Goal: Task Accomplishment & Management: Manage account settings

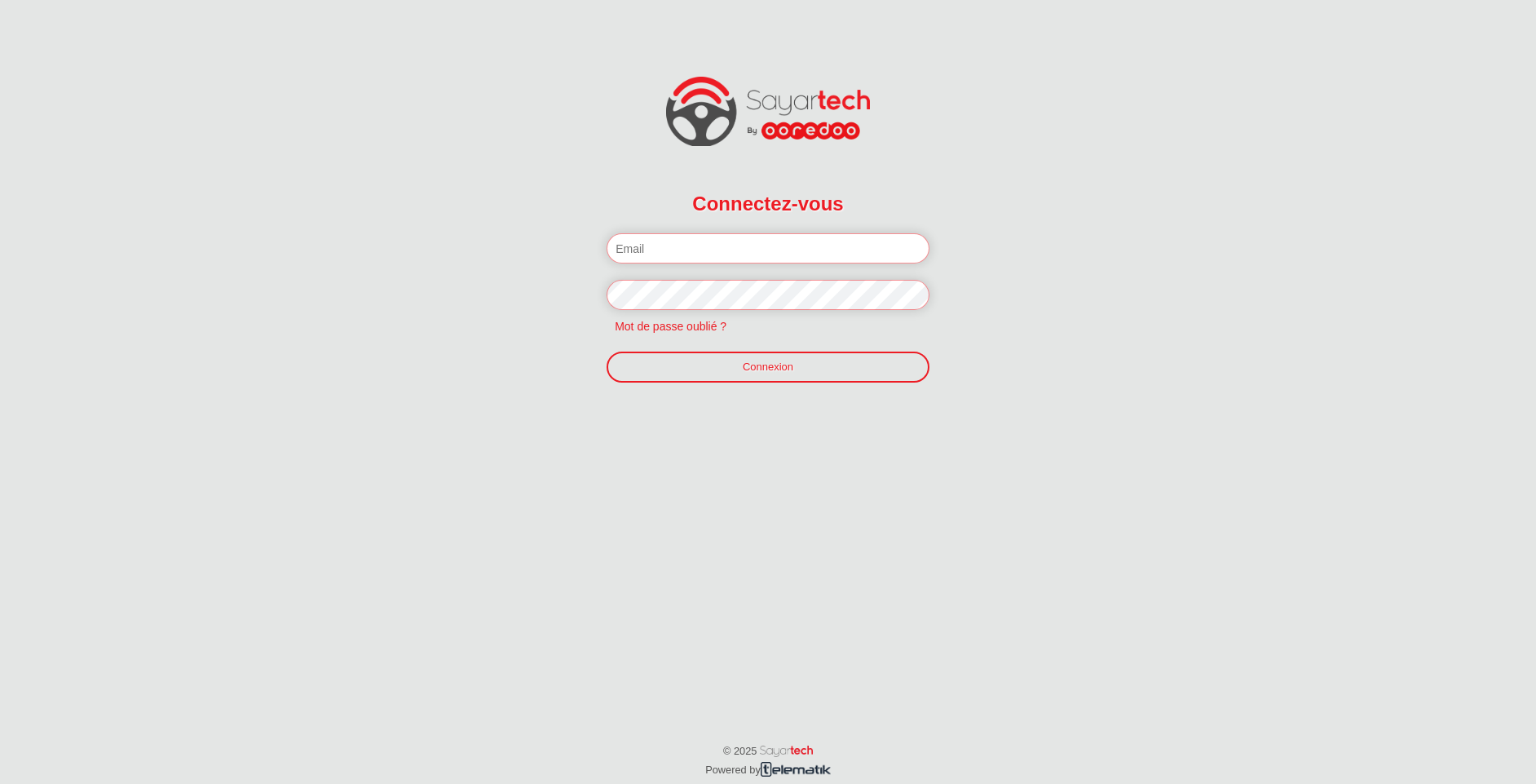
click at [695, 250] on input "email" at bounding box center [768, 249] width 323 height 30
paste input "f.jilani@telematik.tn"
click at [709, 247] on input "f.jilani@telematik.tn" at bounding box center [768, 249] width 323 height 30
type input "[PERSON_NAME][EMAIL_ADDRESS][DOMAIN_NAME]"
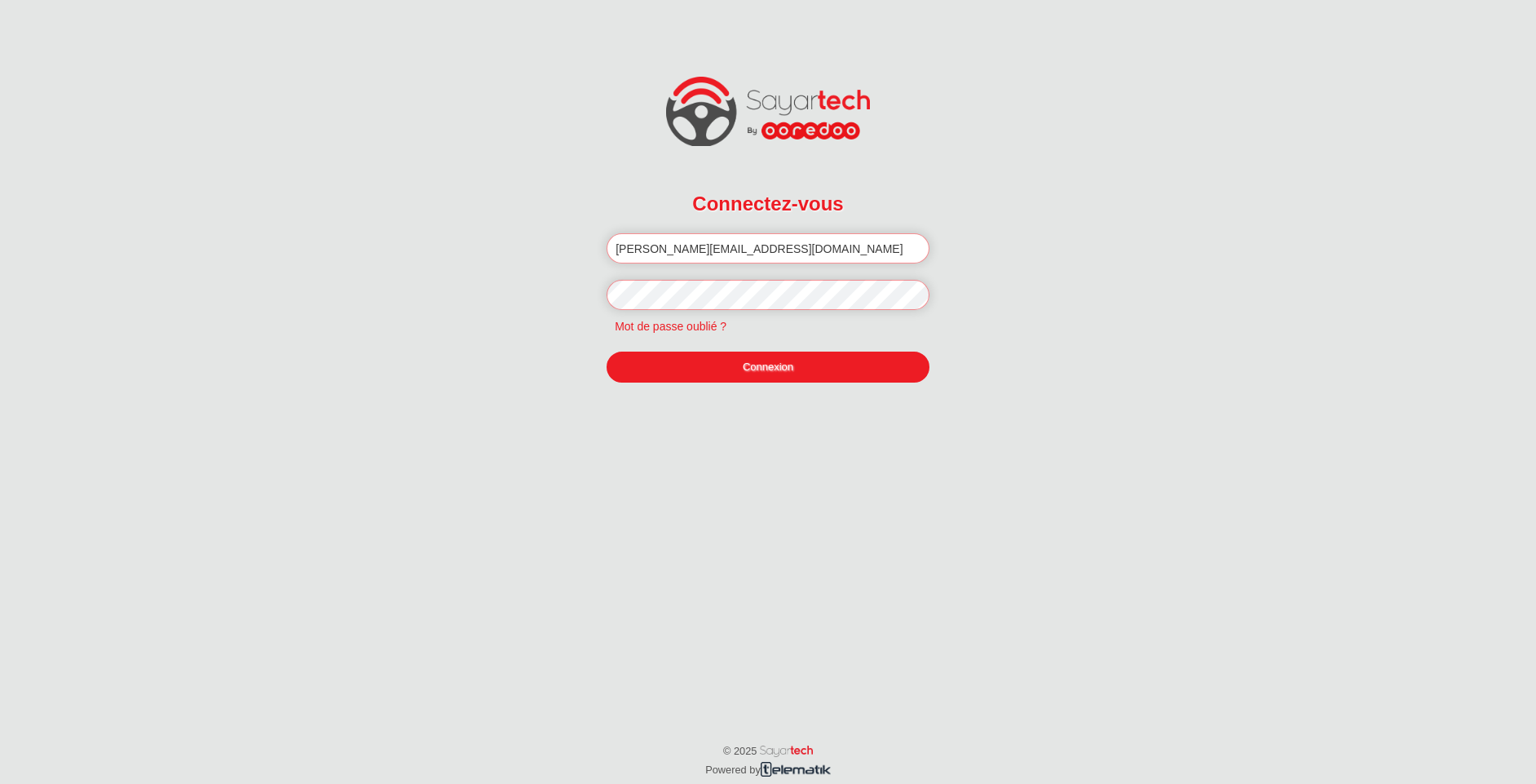
click at [740, 365] on link "Connexion" at bounding box center [768, 367] width 323 height 31
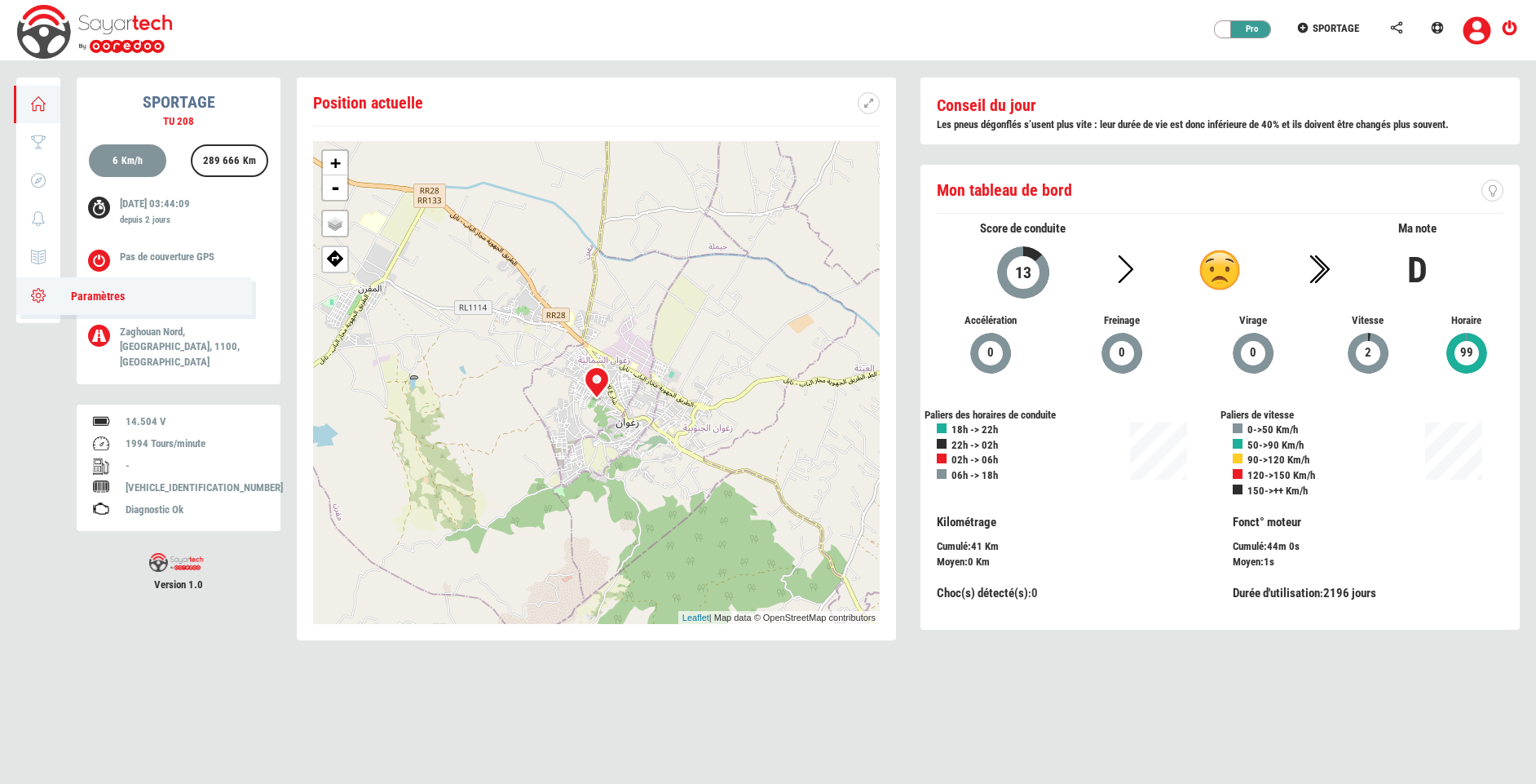
click at [47, 295] on icon at bounding box center [39, 295] width 19 height 12
type input "SPORTAGE"
type input "TU 208"
type input "4371"
type input "91"
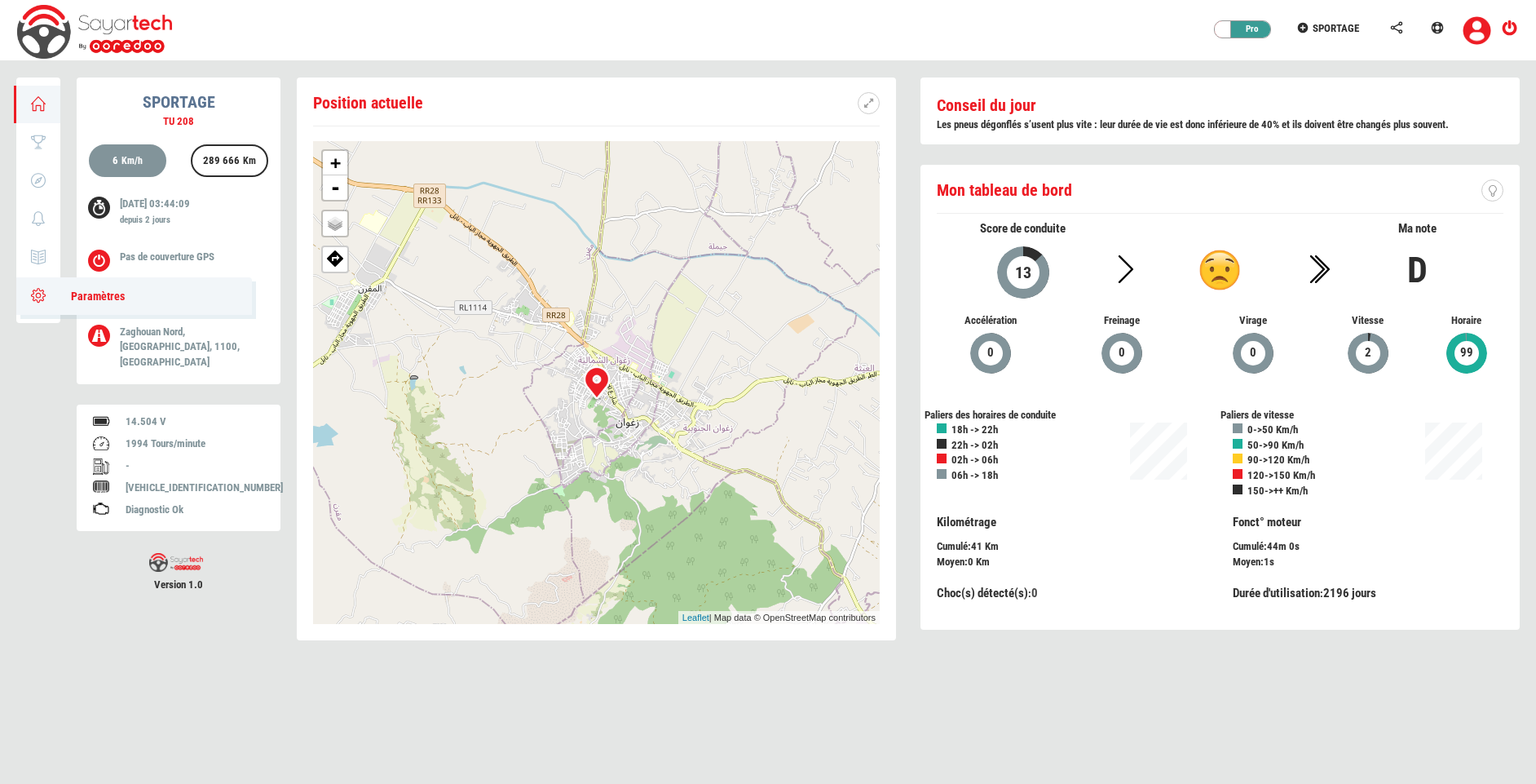
type input "67738"
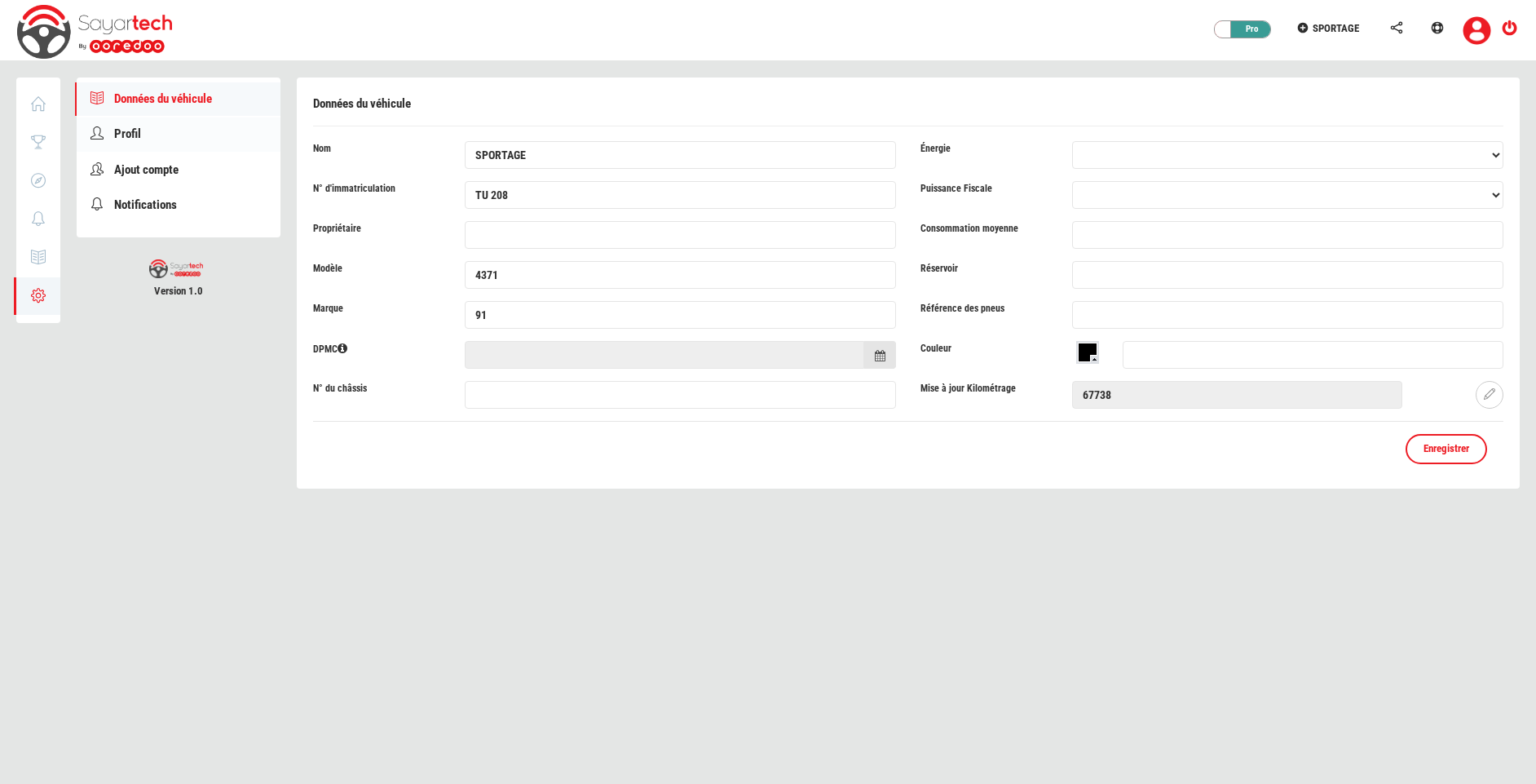
click at [152, 145] on link "Profil" at bounding box center [179, 134] width 204 height 34
type input "Fayssal"
type input "Jilani"
type input "f.jilani@telematik.tn"
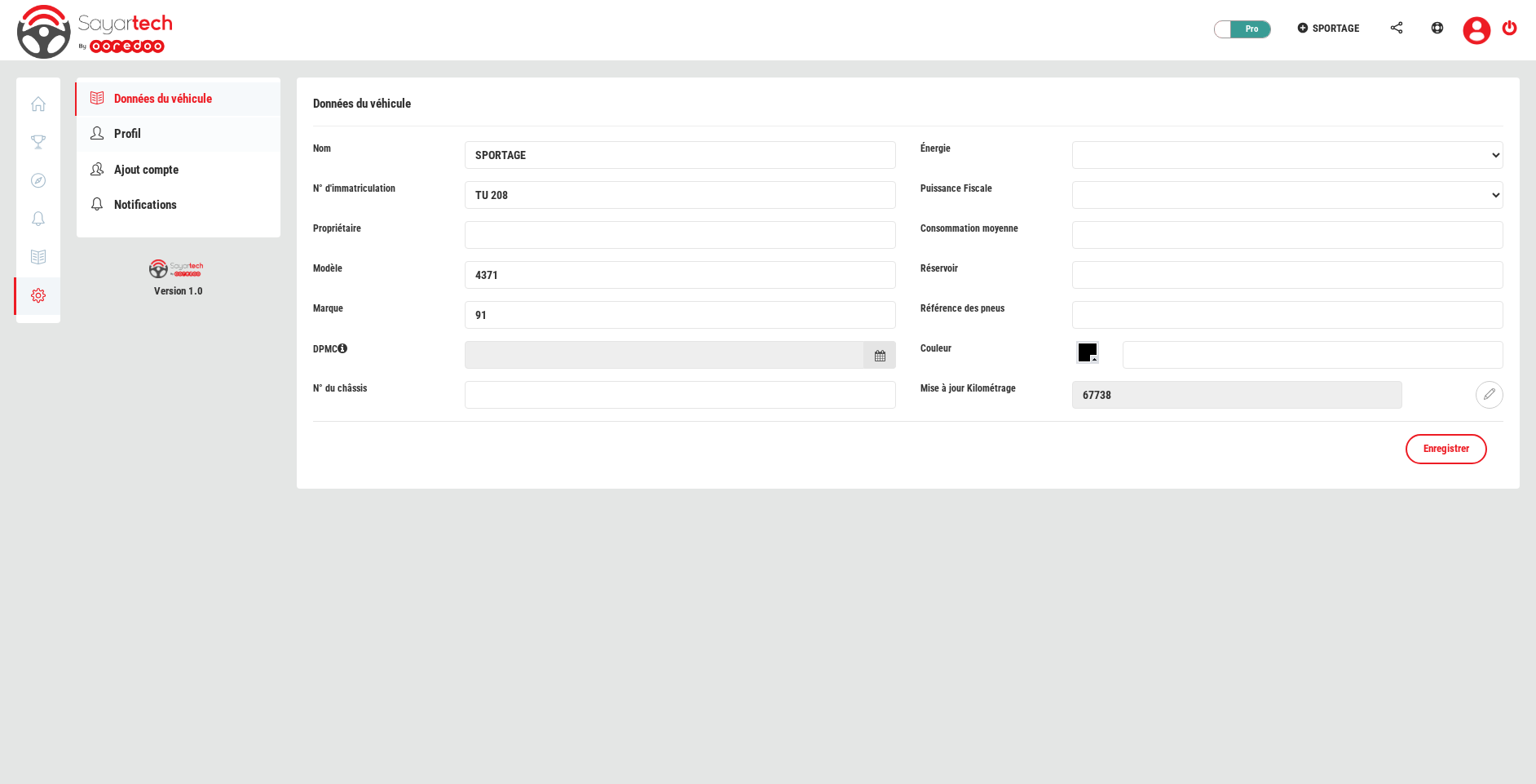
type input "98274220"
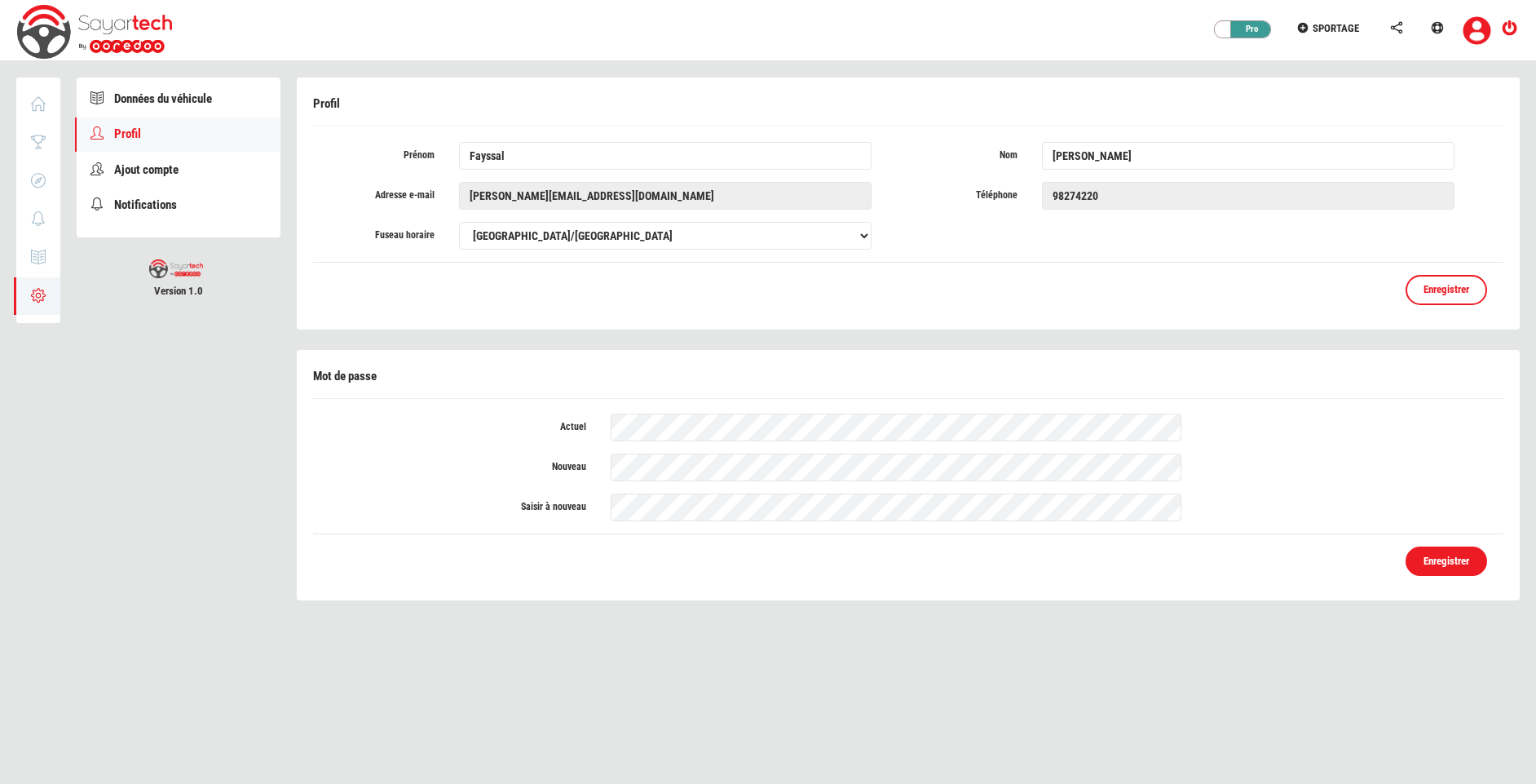
click at [1474, 564] on link "Enregistrer" at bounding box center [1447, 561] width 82 height 30
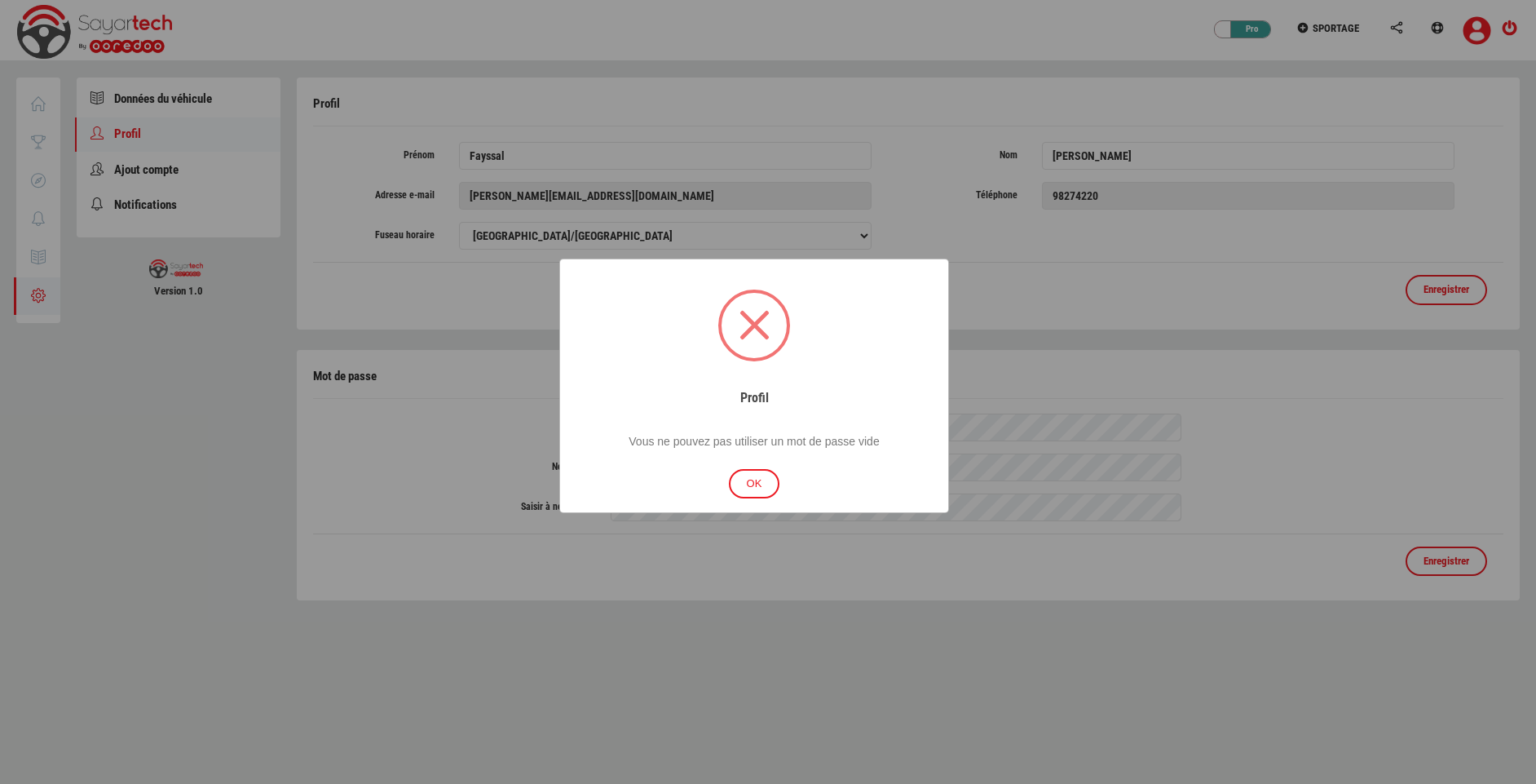
click at [743, 477] on button "OK" at bounding box center [755, 484] width 51 height 30
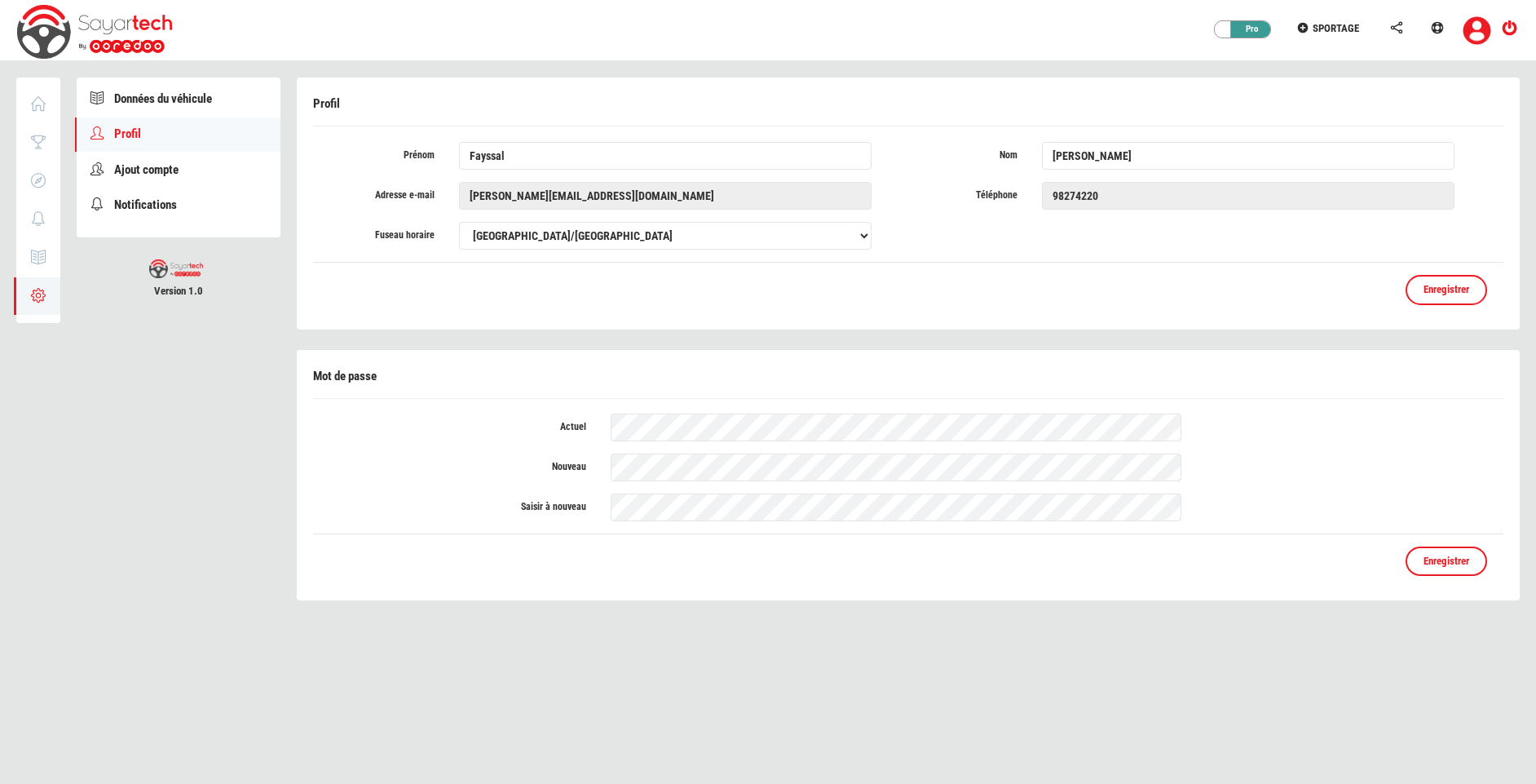
click at [729, 523] on div "Saisir à nouveau" at bounding box center [908, 513] width 1215 height 40
click at [1460, 567] on link "Enregistrer" at bounding box center [1447, 561] width 82 height 30
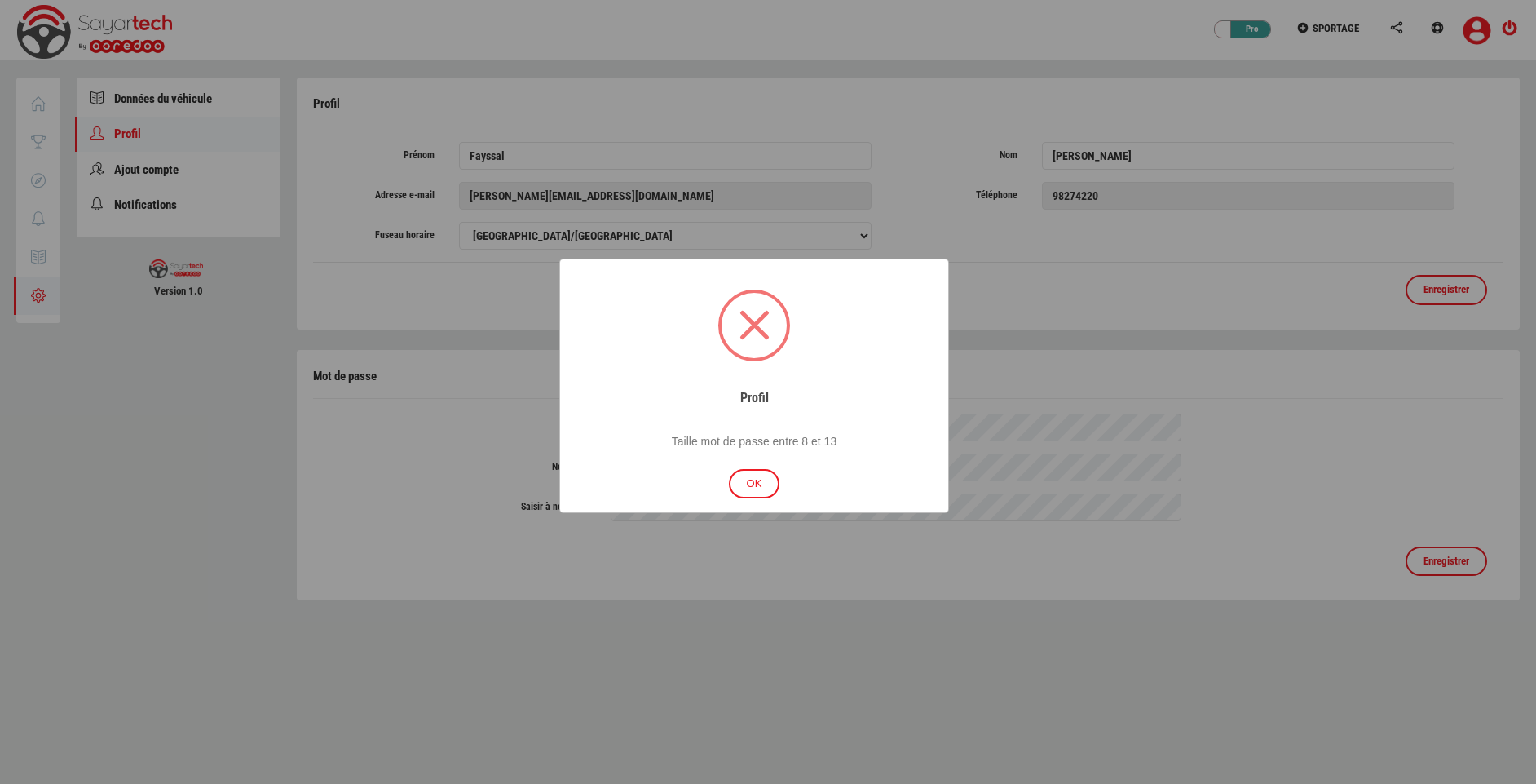
click at [752, 479] on button "OK" at bounding box center [755, 484] width 51 height 30
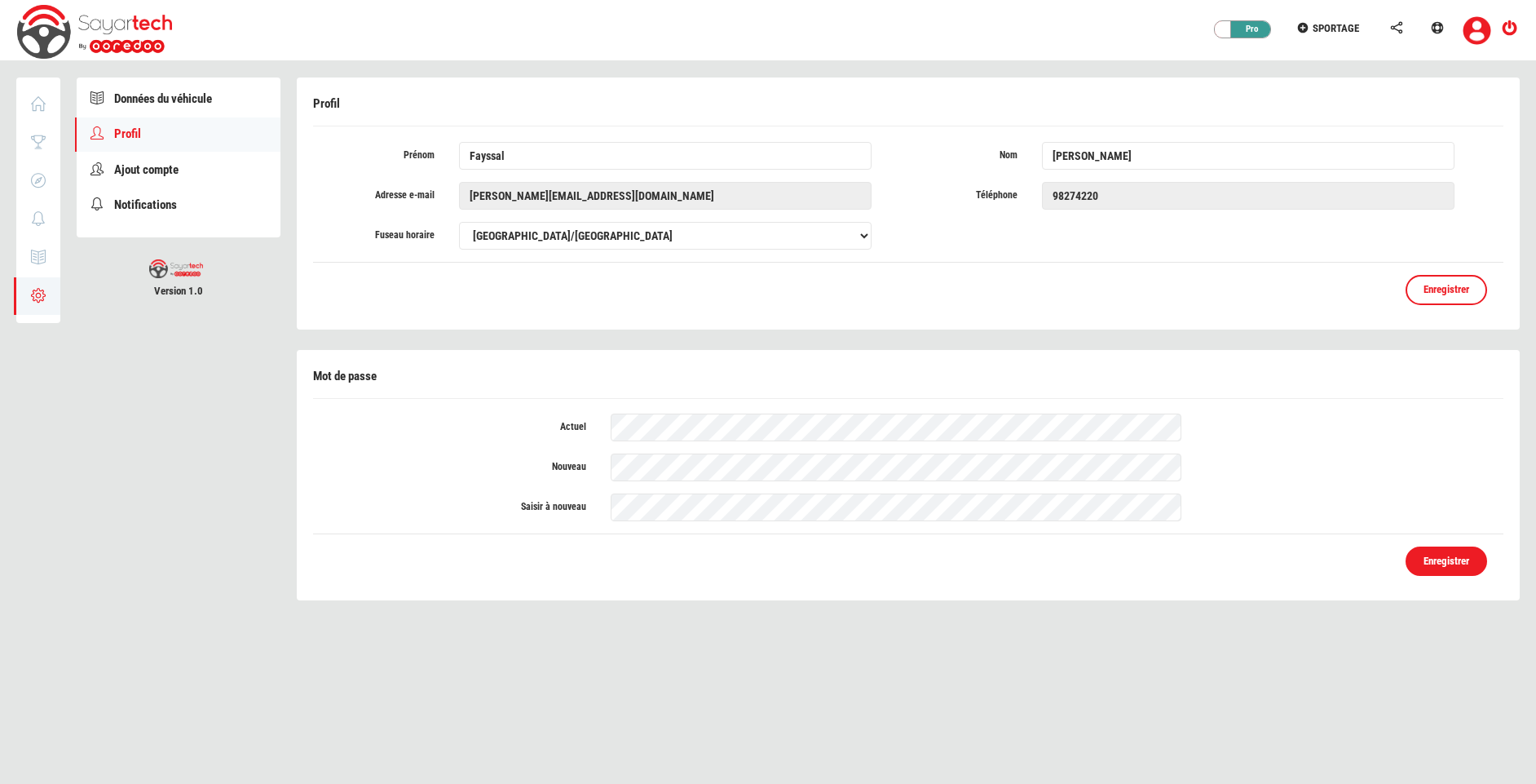
click at [1464, 567] on link "Enregistrer" at bounding box center [1447, 561] width 82 height 30
click at [701, 240] on select "Africa/Abidjan Africa/Accra Africa/Addis_Ababa Africa/Algiers Africa/Asmara Afr…" at bounding box center [665, 235] width 412 height 28
click at [148, 94] on span "Données du véhicule" at bounding box center [163, 98] width 98 height 14
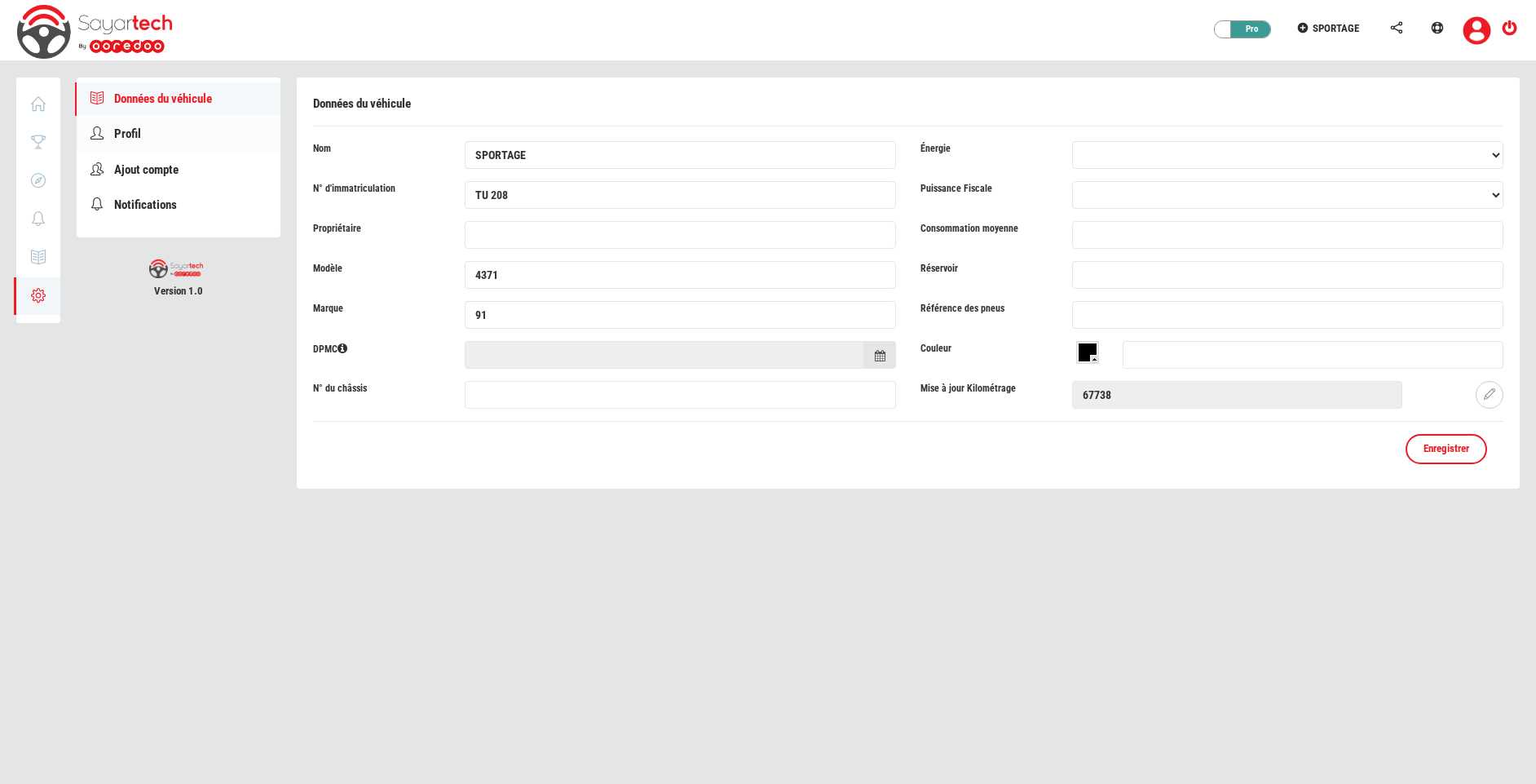
click at [162, 140] on link "Profil" at bounding box center [179, 134] width 204 height 34
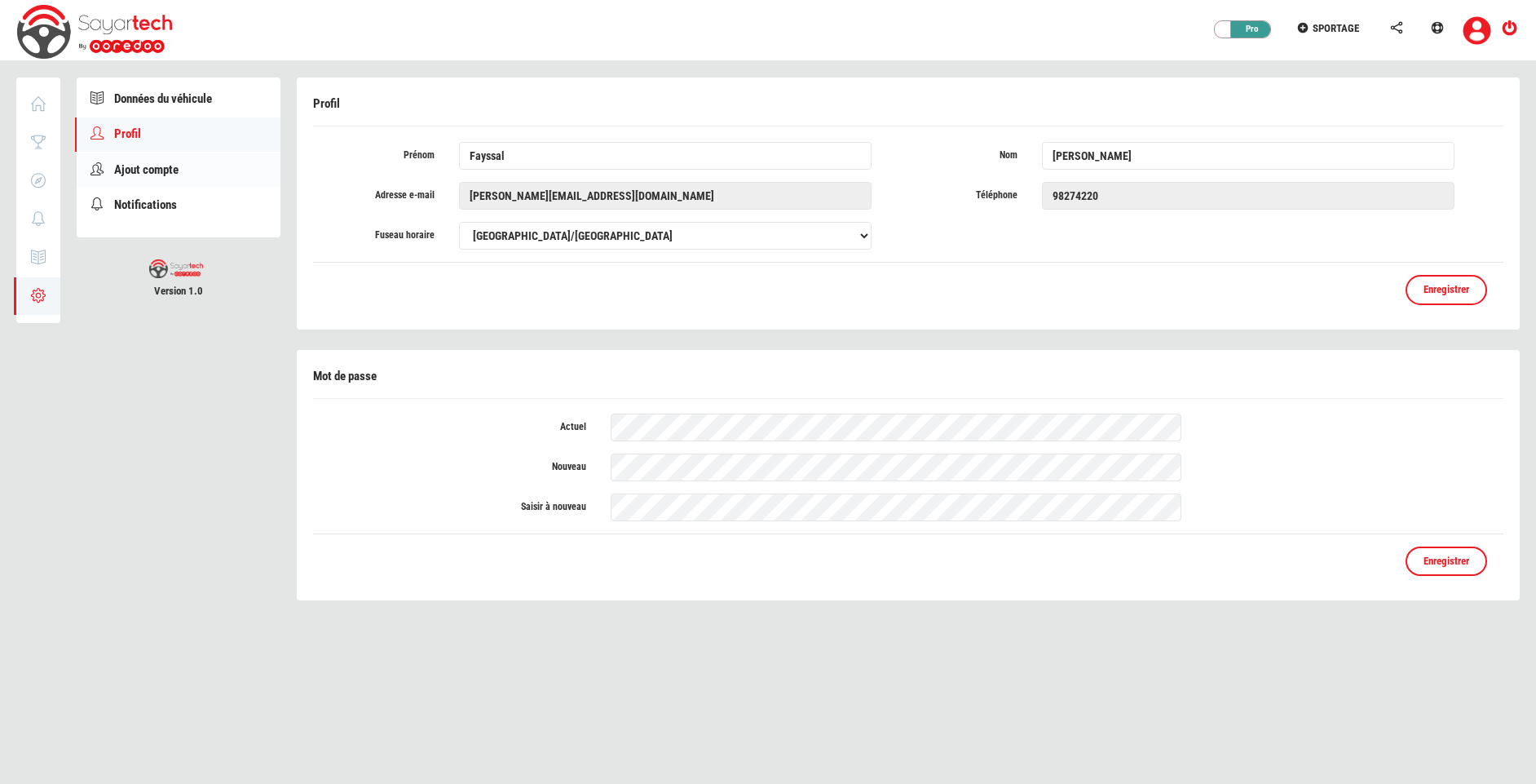
click at [170, 171] on span "Ajout compte" at bounding box center [146, 169] width 64 height 14
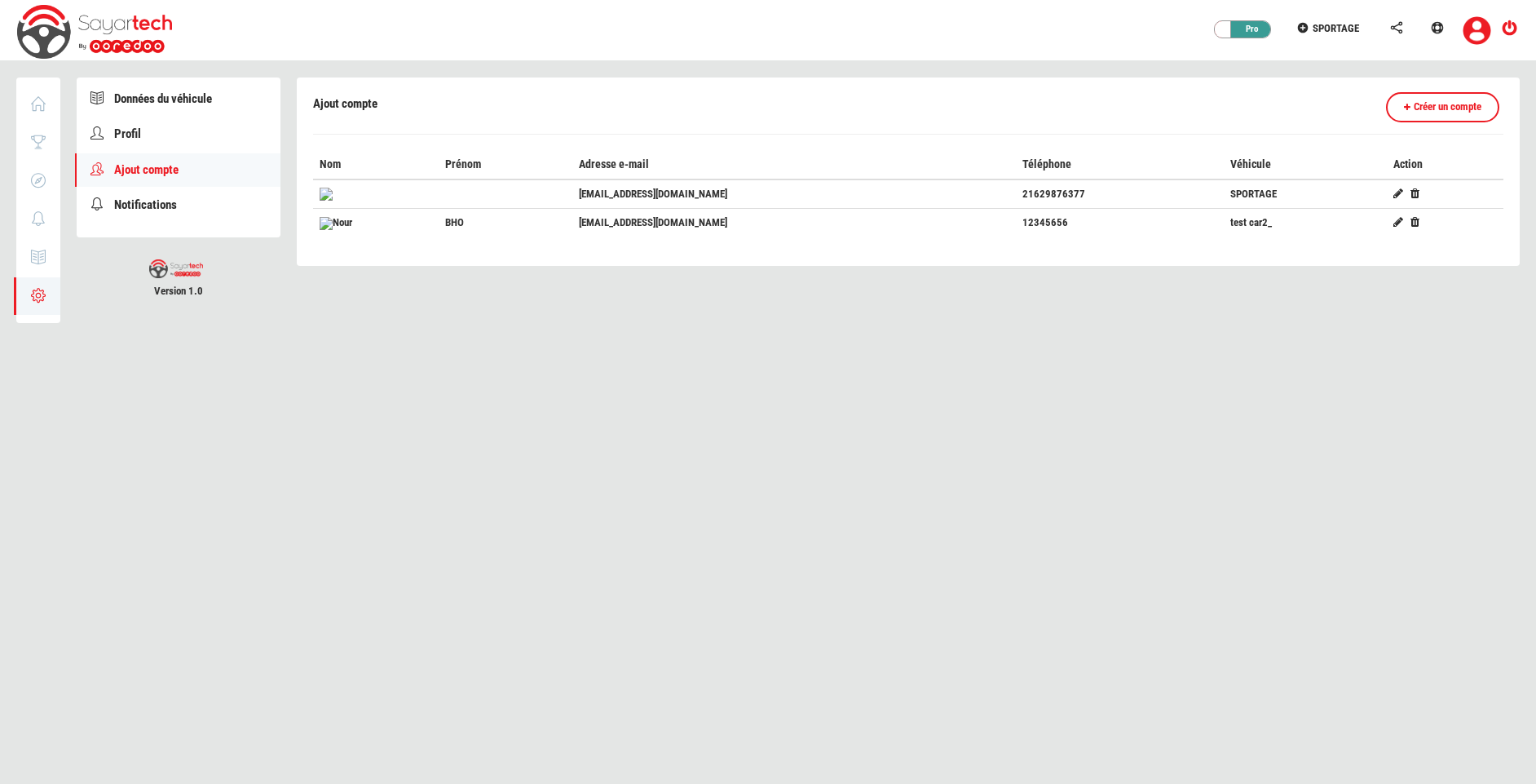
click at [170, 171] on span "Ajout compte" at bounding box center [146, 169] width 64 height 14
click at [194, 201] on link "Notifications" at bounding box center [179, 205] width 204 height 34
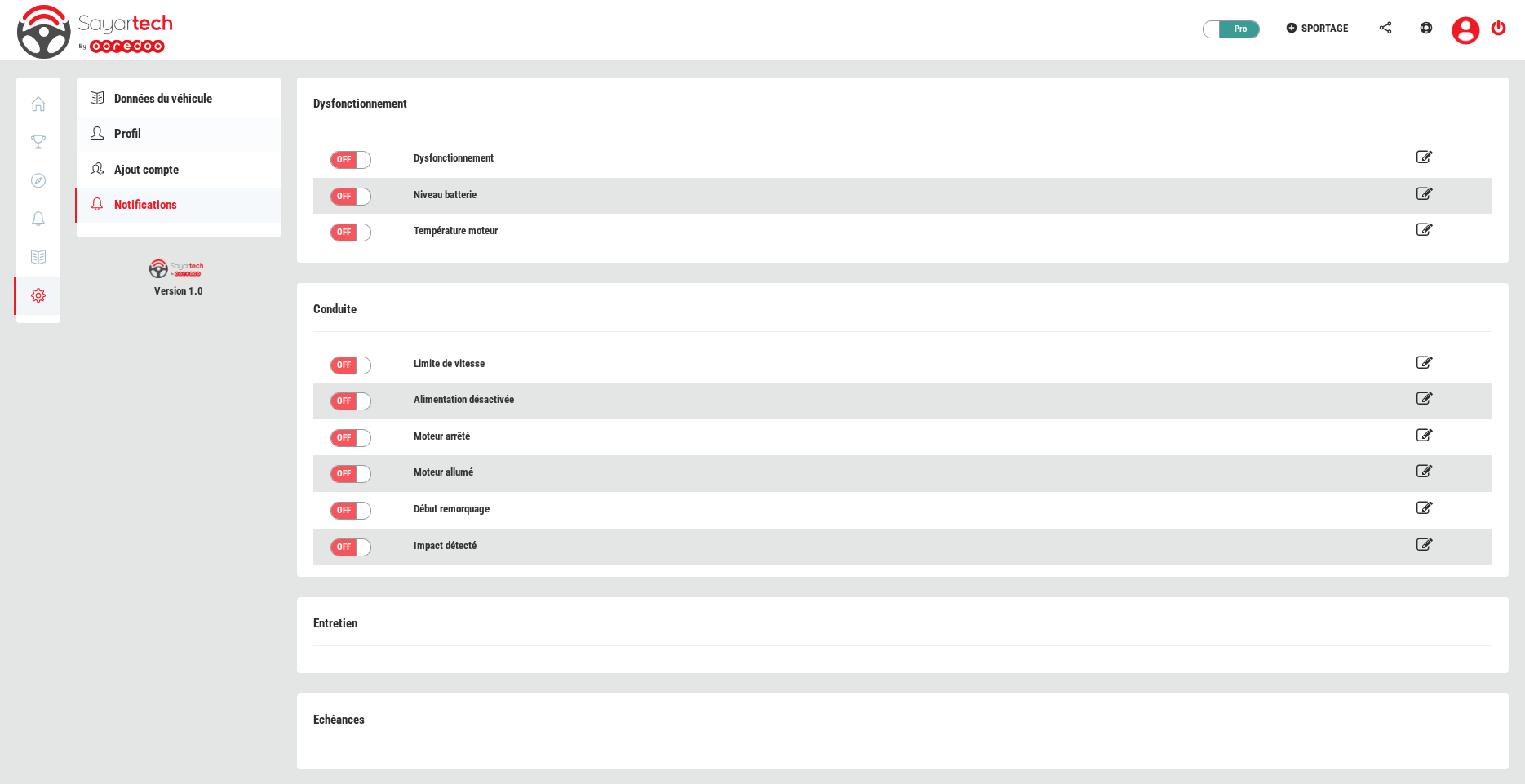
click at [127, 134] on span "Profil" at bounding box center [127, 133] width 27 height 14
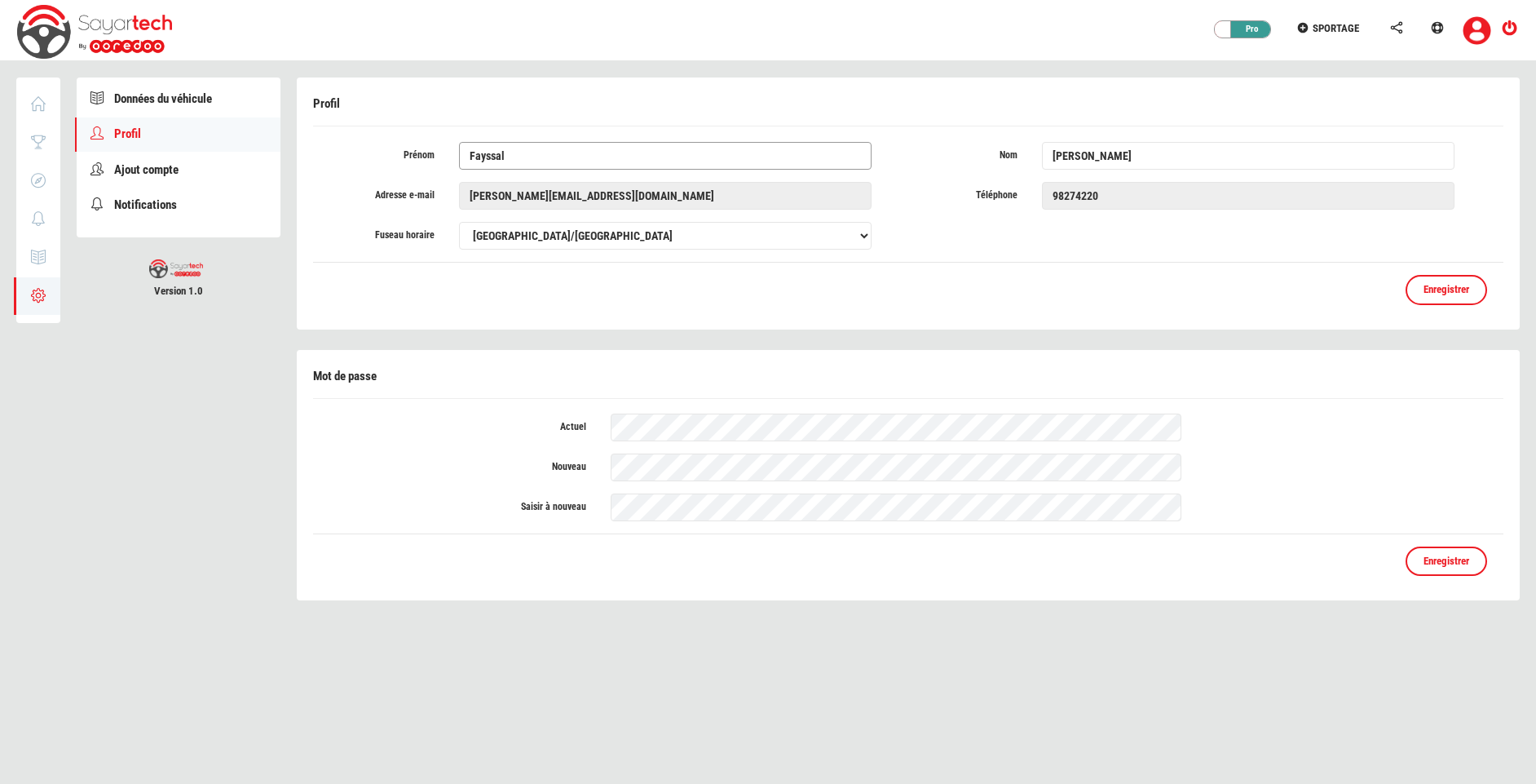
click at [543, 152] on input "Fayssal" at bounding box center [665, 155] width 412 height 28
click at [599, 163] on input "Fayssal" at bounding box center [665, 155] width 412 height 28
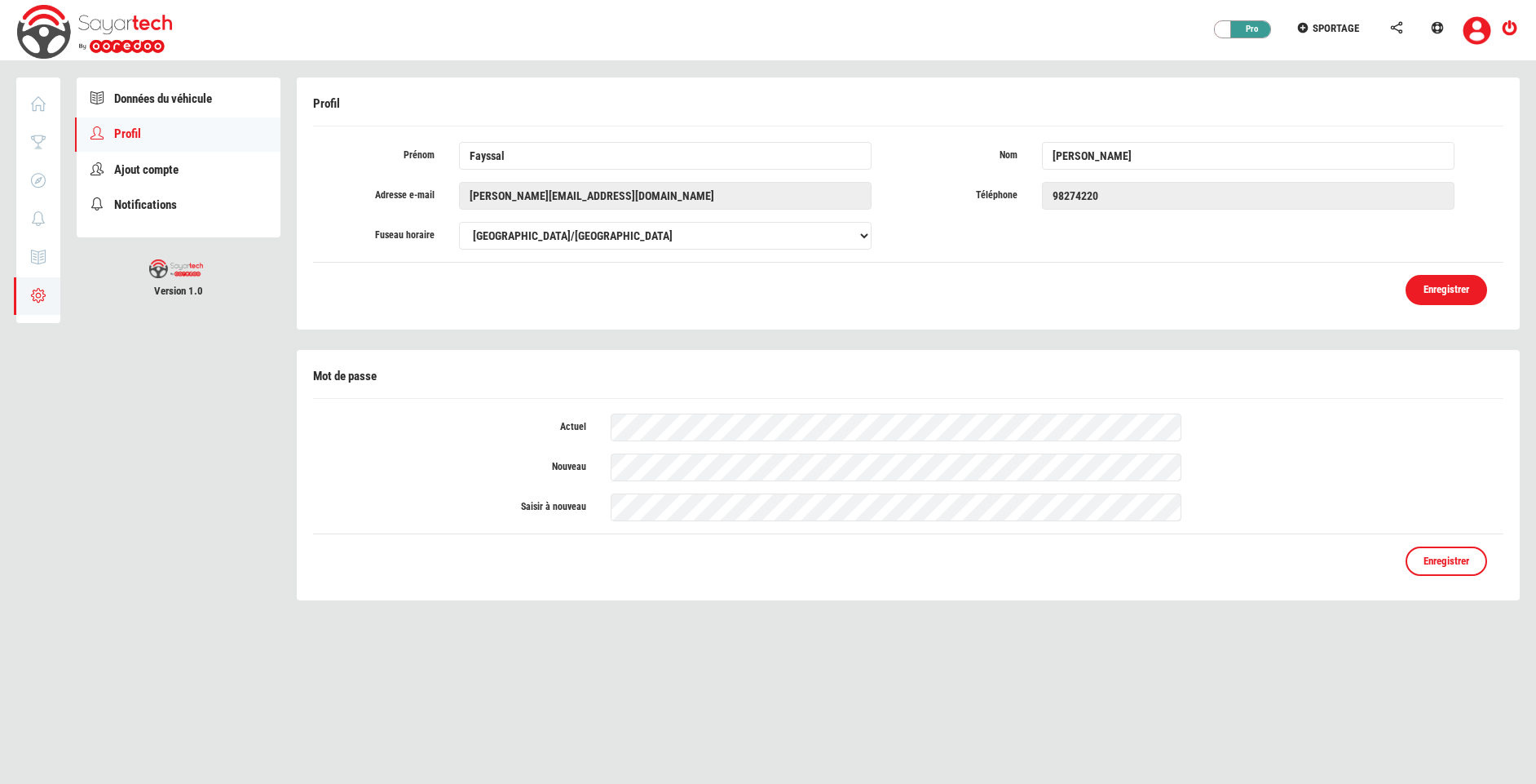
click at [1433, 296] on link "Enregistrer" at bounding box center [1447, 290] width 82 height 30
click at [841, 222] on select "Africa/Abidjan Africa/Accra Africa/Addis_Ababa Africa/Algiers Africa/Asmara Afr…" at bounding box center [665, 235] width 412 height 28
click at [1139, 151] on input "Jilani" at bounding box center [1248, 155] width 412 height 28
click at [1113, 150] on form "Pseudo Jilani Prénom Fayssal Nom Jilani Adresse e-mail f.jilani@telematik.tn Té…" at bounding box center [908, 201] width 1190 height 121
click at [1113, 150] on input "Jilani" at bounding box center [1248, 155] width 412 height 28
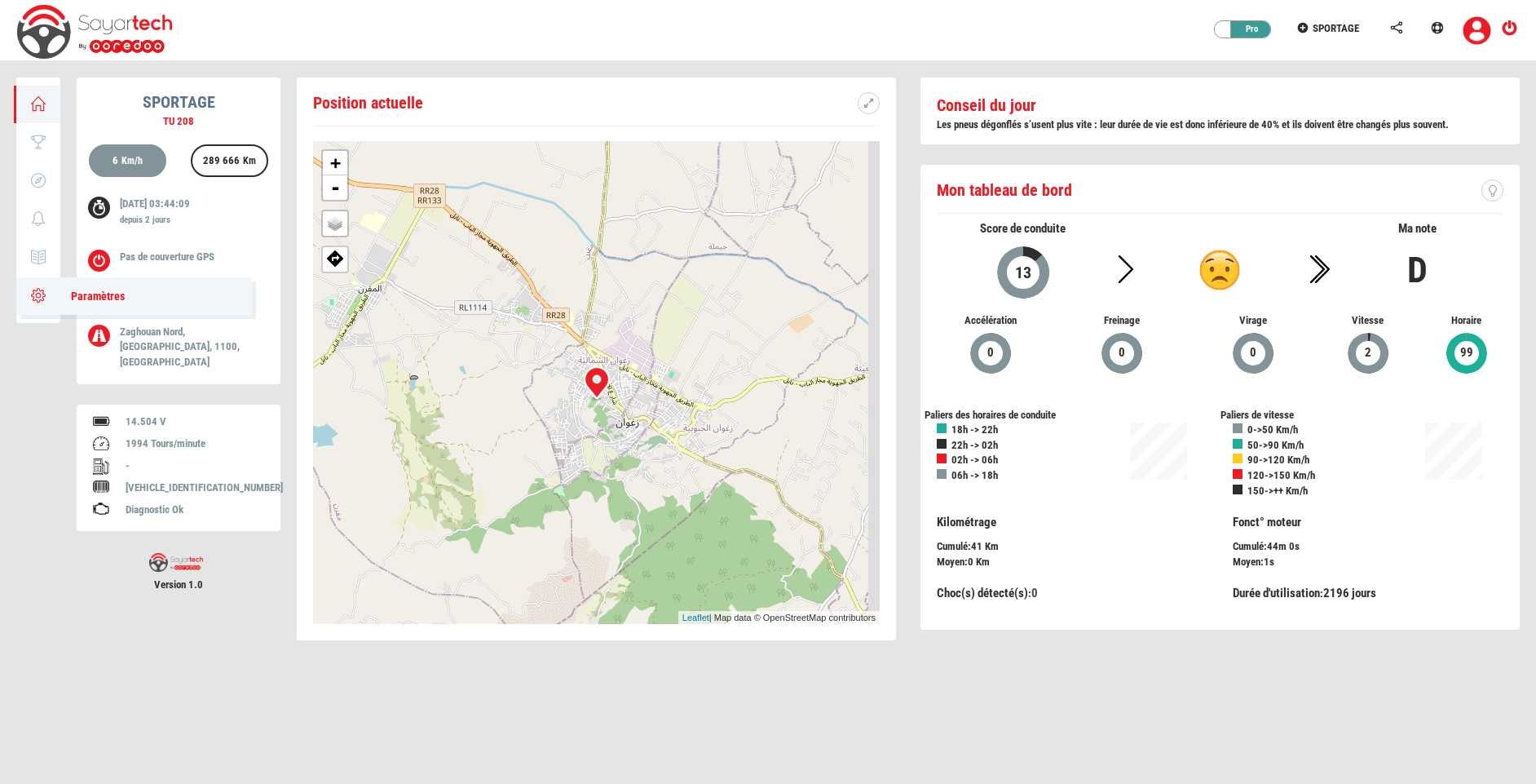
click at [40, 289] on icon at bounding box center [39, 295] width 19 height 12
click at [91, 295] on span "Paramètres" at bounding box center [89, 295] width 70 height 13
click at [35, 303] on link "Paramètres" at bounding box center [134, 296] width 236 height 37
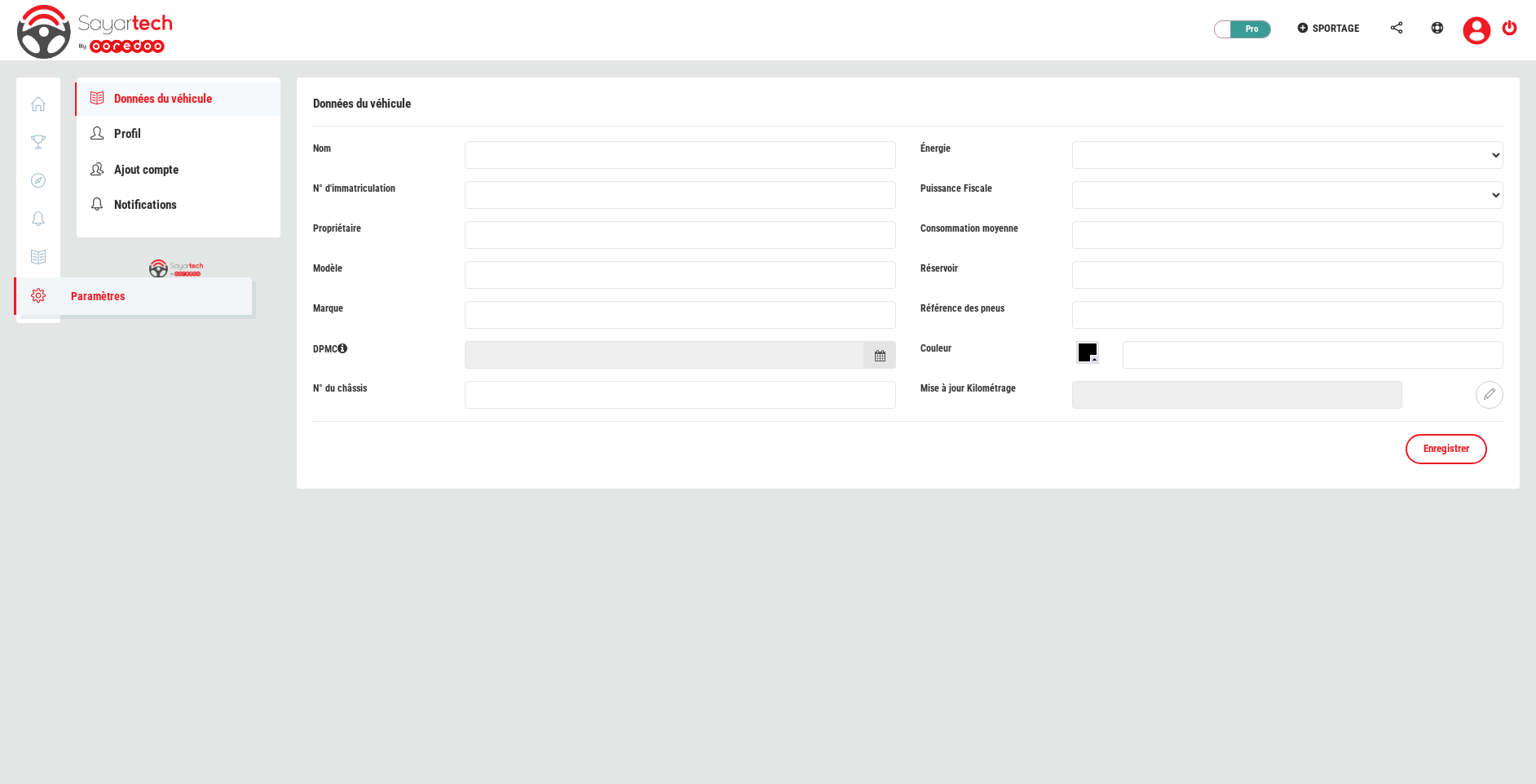
type input "SPORTAGE"
type input "TU 208"
type input "4371"
type input "91"
type input "67738"
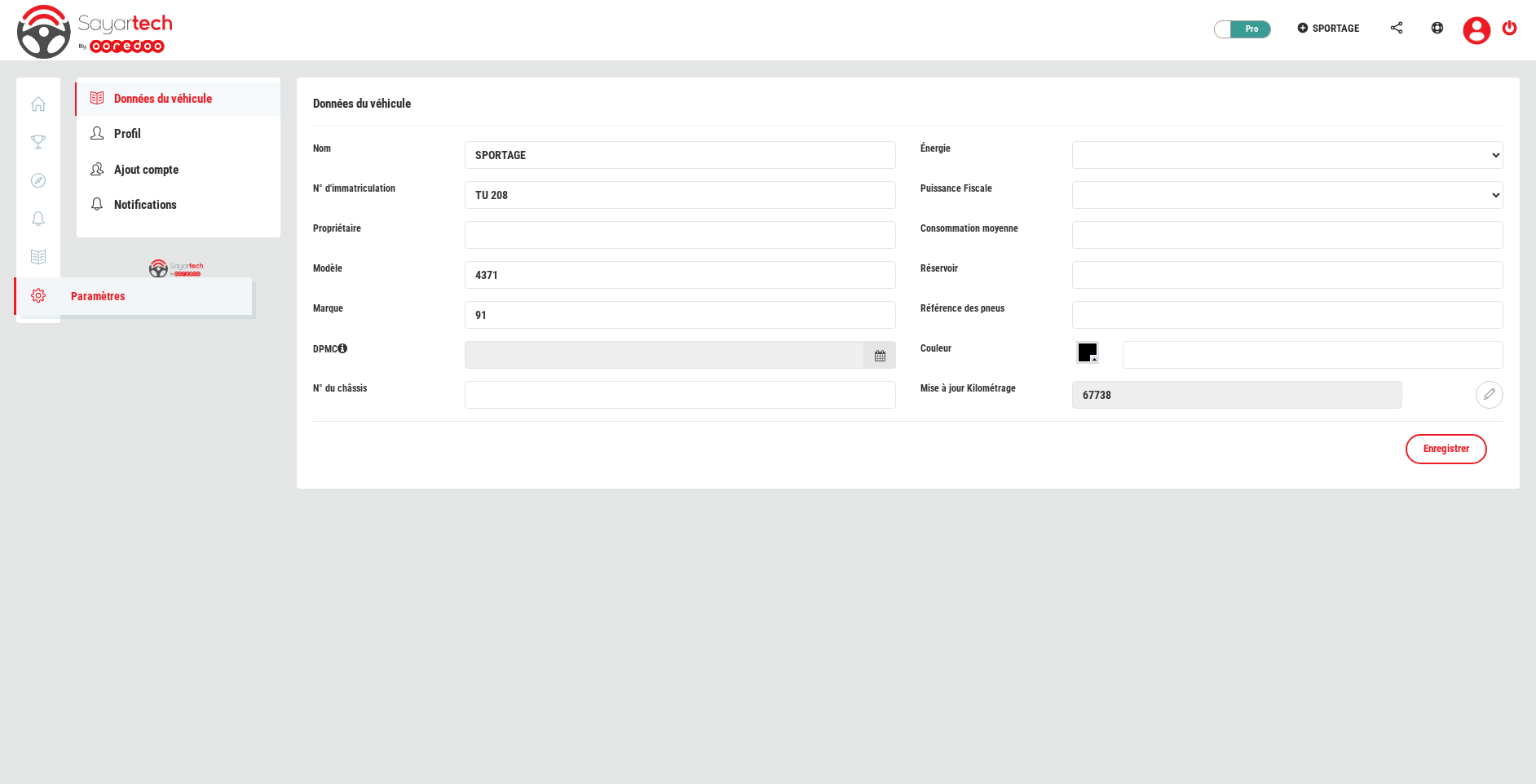
click at [62, 299] on span "Paramètres" at bounding box center [89, 295] width 70 height 13
click at [153, 130] on link "Profil" at bounding box center [179, 134] width 204 height 34
type input "Fayssal"
type input "Jilani"
type input "f.jilani@telematik.tn"
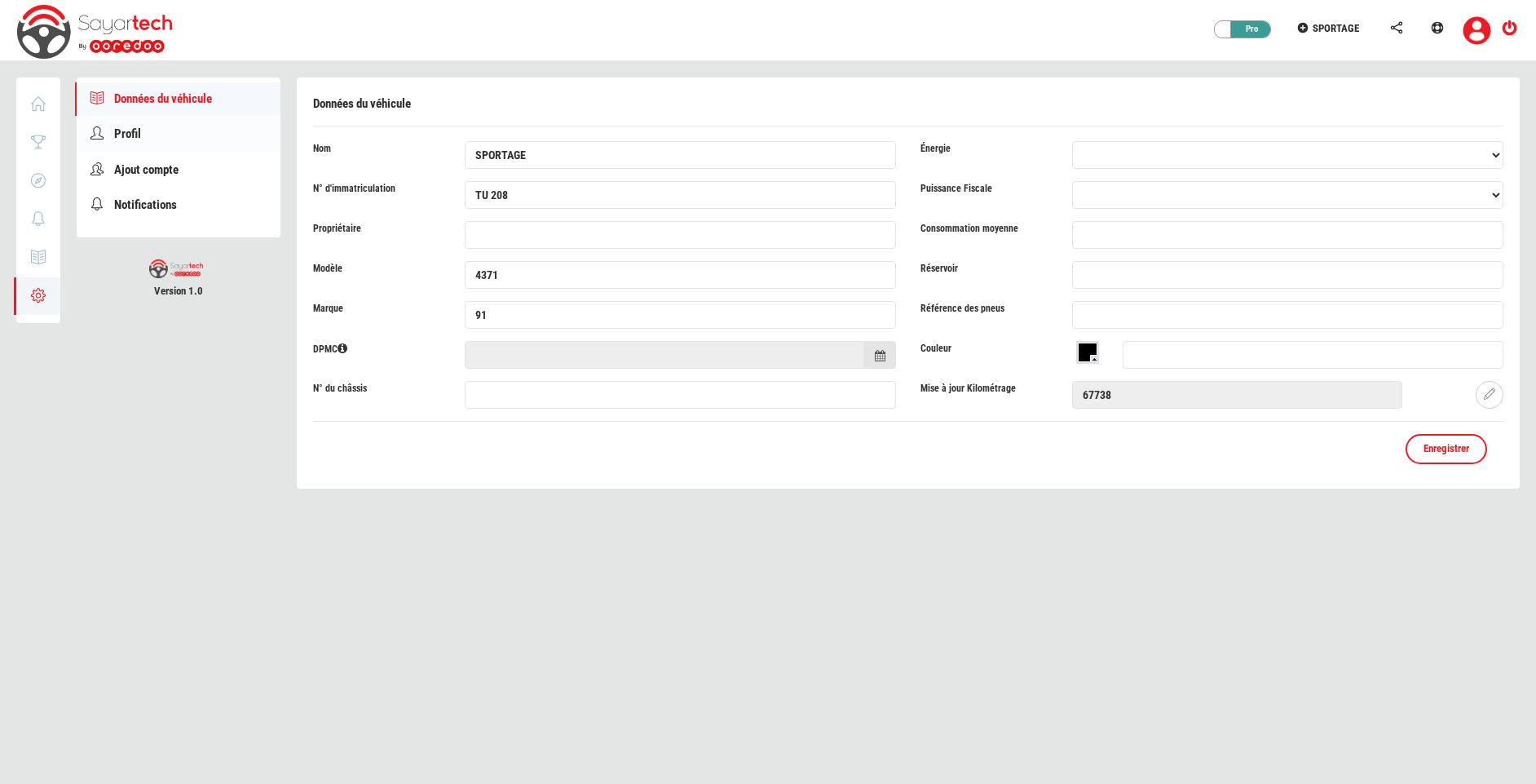
type input "98274221"
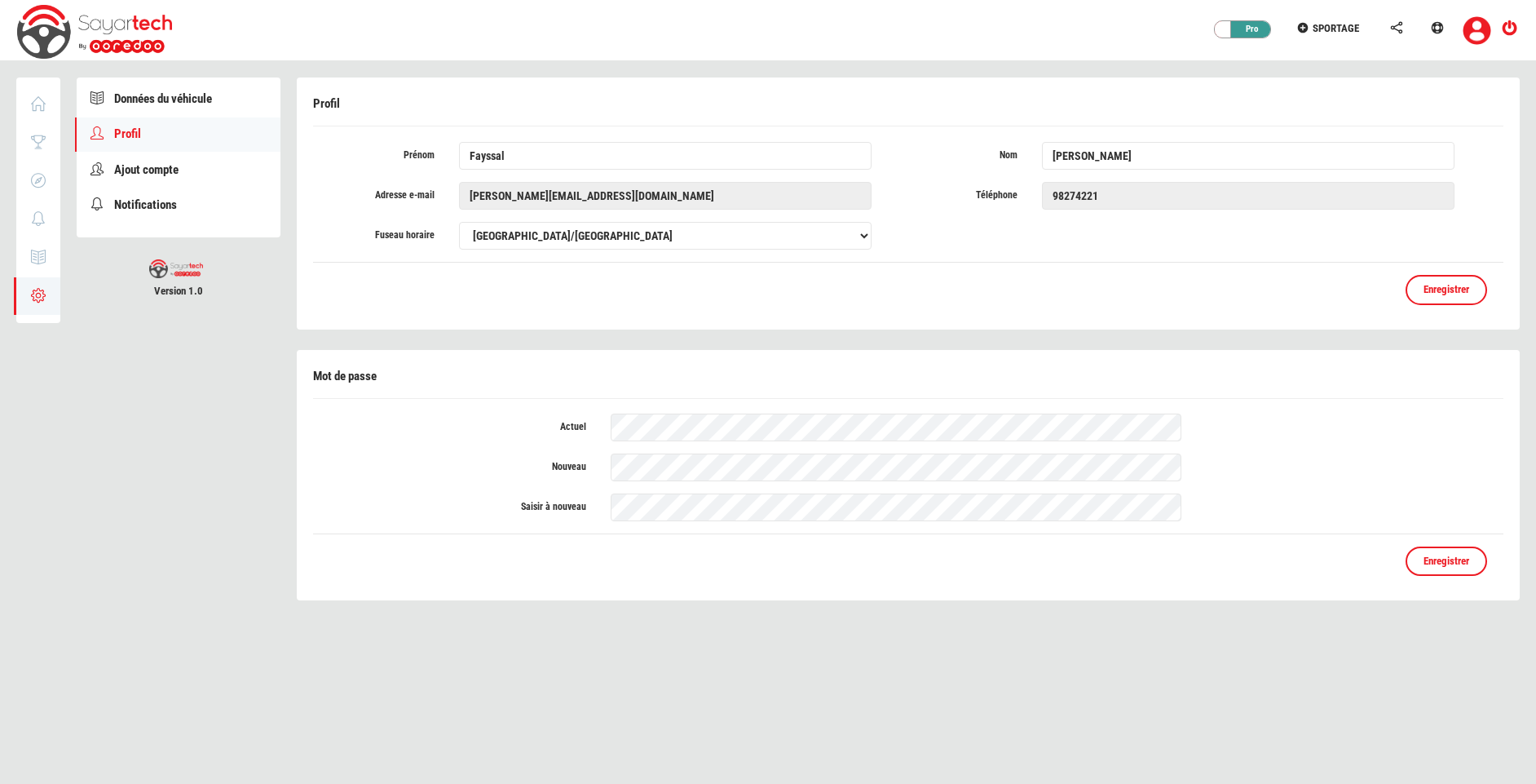
click at [153, 130] on link "Profil" at bounding box center [178, 134] width 206 height 34
click at [1463, 291] on span "Enregistrer" at bounding box center [1447, 289] width 46 height 13
click at [176, 169] on span "Ajout compte" at bounding box center [146, 169] width 64 height 14
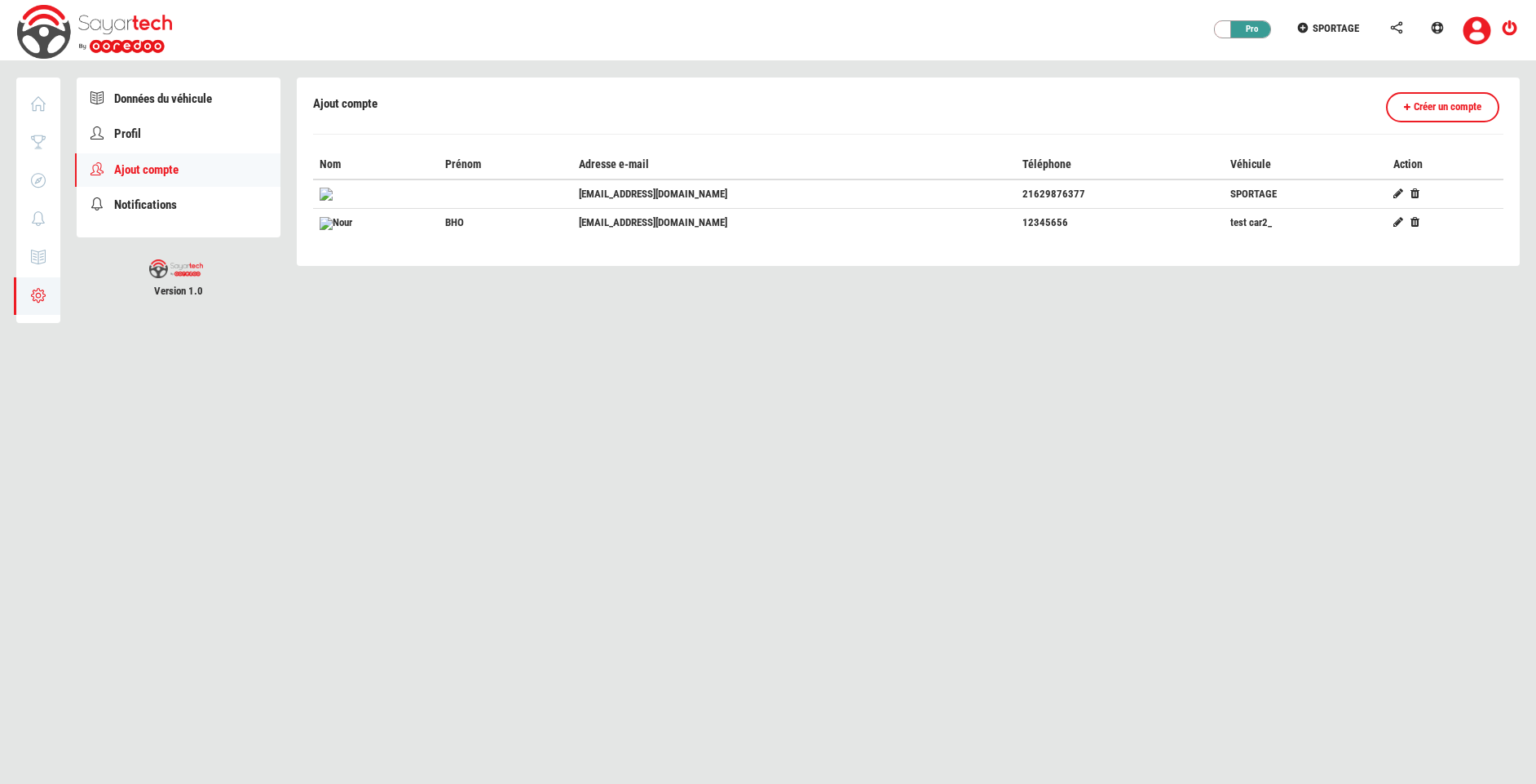
click at [715, 220] on td "n.belhadjothman@fleetium.com" at bounding box center [793, 223] width 443 height 29
click at [706, 194] on td "n.belhadjothman@telematik.tn" at bounding box center [793, 194] width 443 height 30
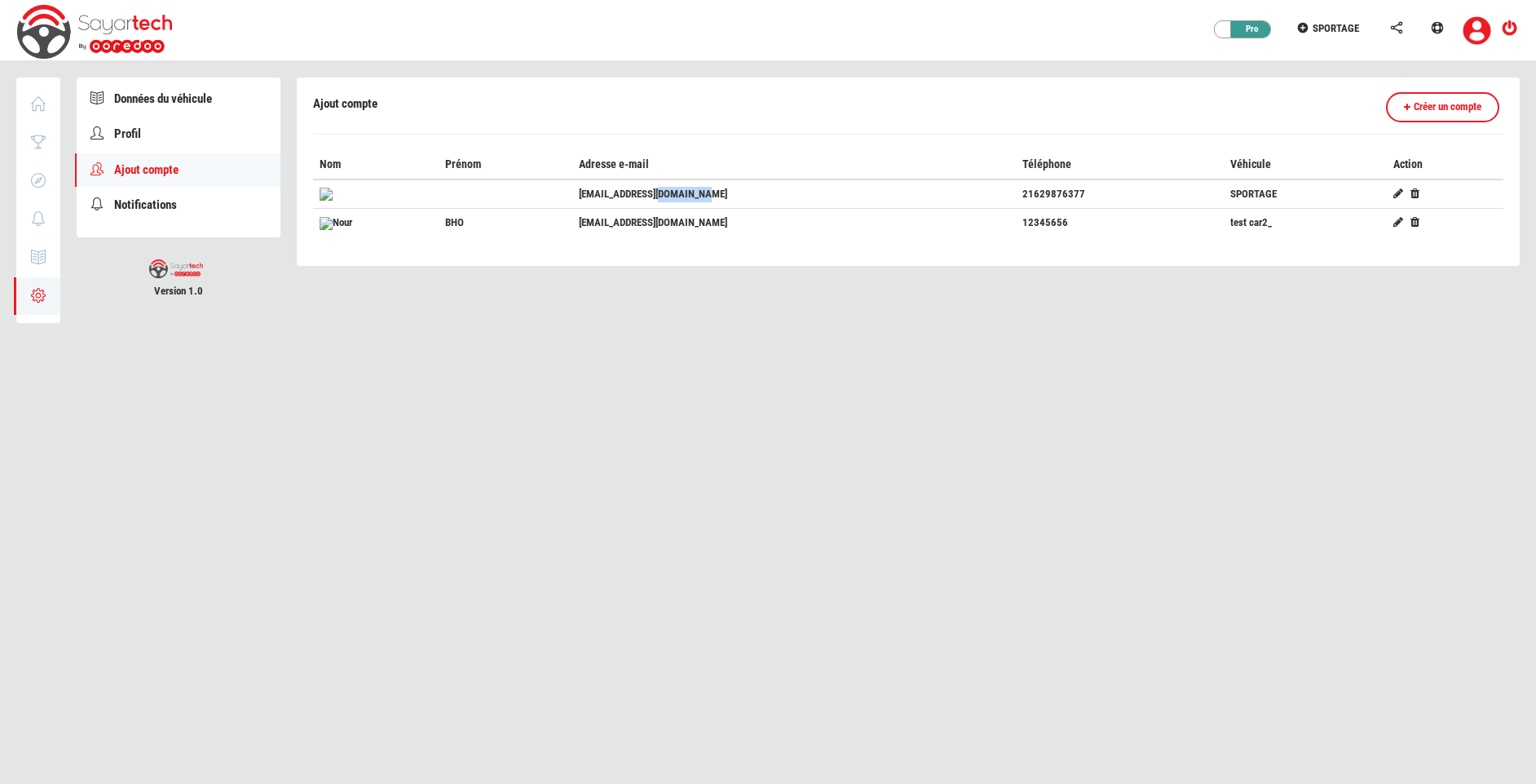
click at [706, 194] on td "n.belhadjothman@telematik.tn" at bounding box center [793, 194] width 443 height 30
click at [153, 134] on link "Profil" at bounding box center [179, 134] width 204 height 34
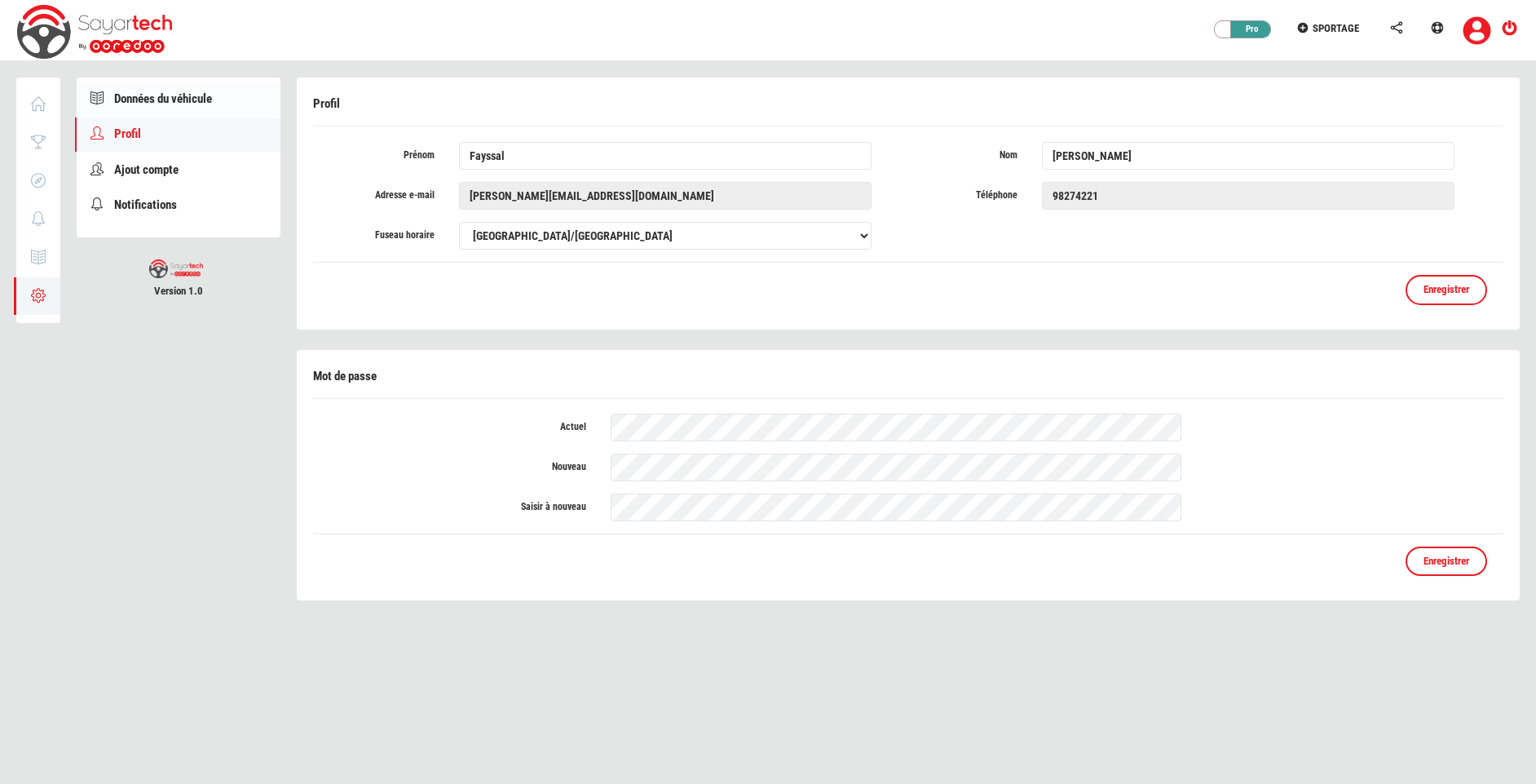
click at [154, 107] on link "Données du véhicule" at bounding box center [179, 99] width 204 height 34
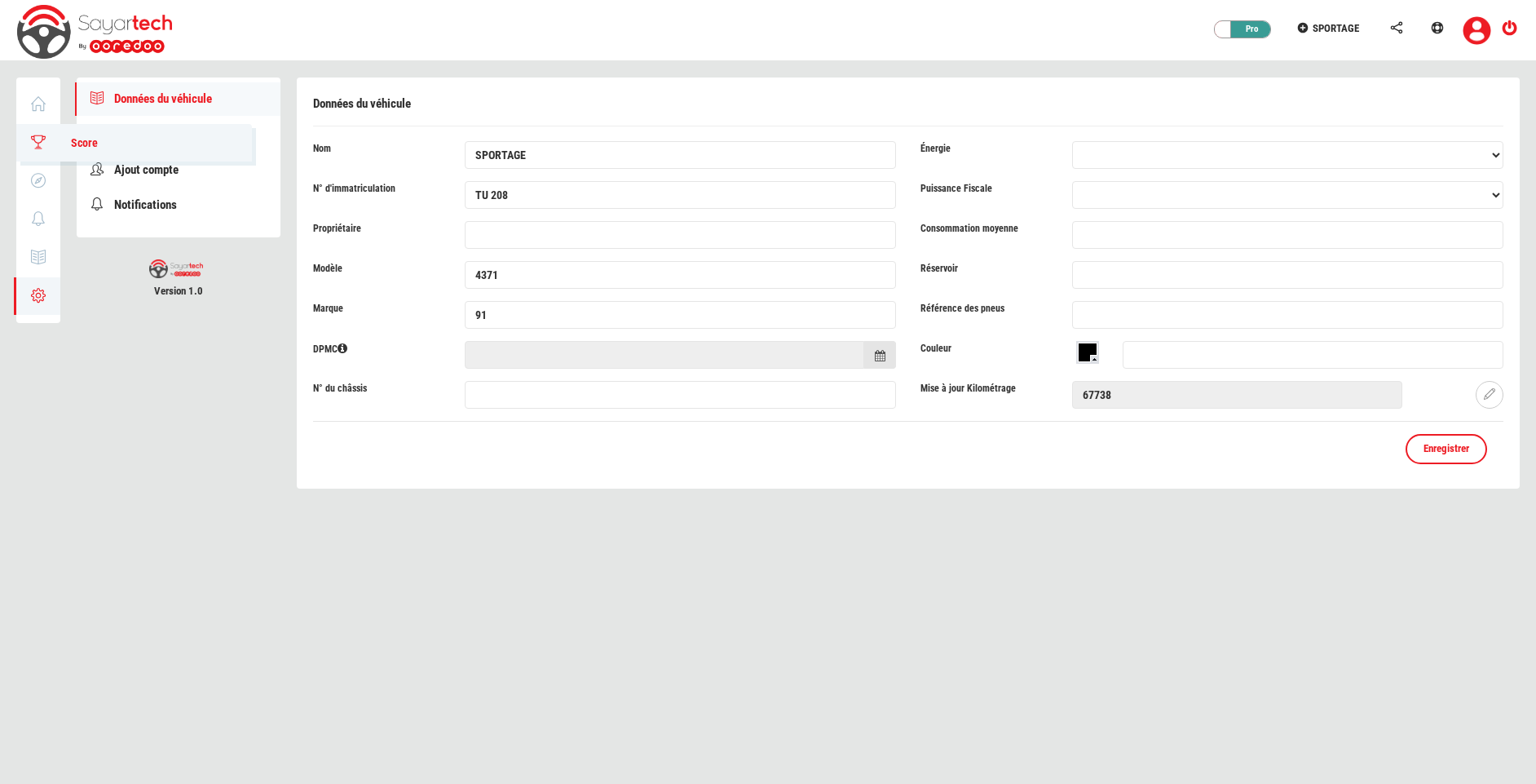
click at [42, 138] on icon at bounding box center [39, 142] width 19 height 12
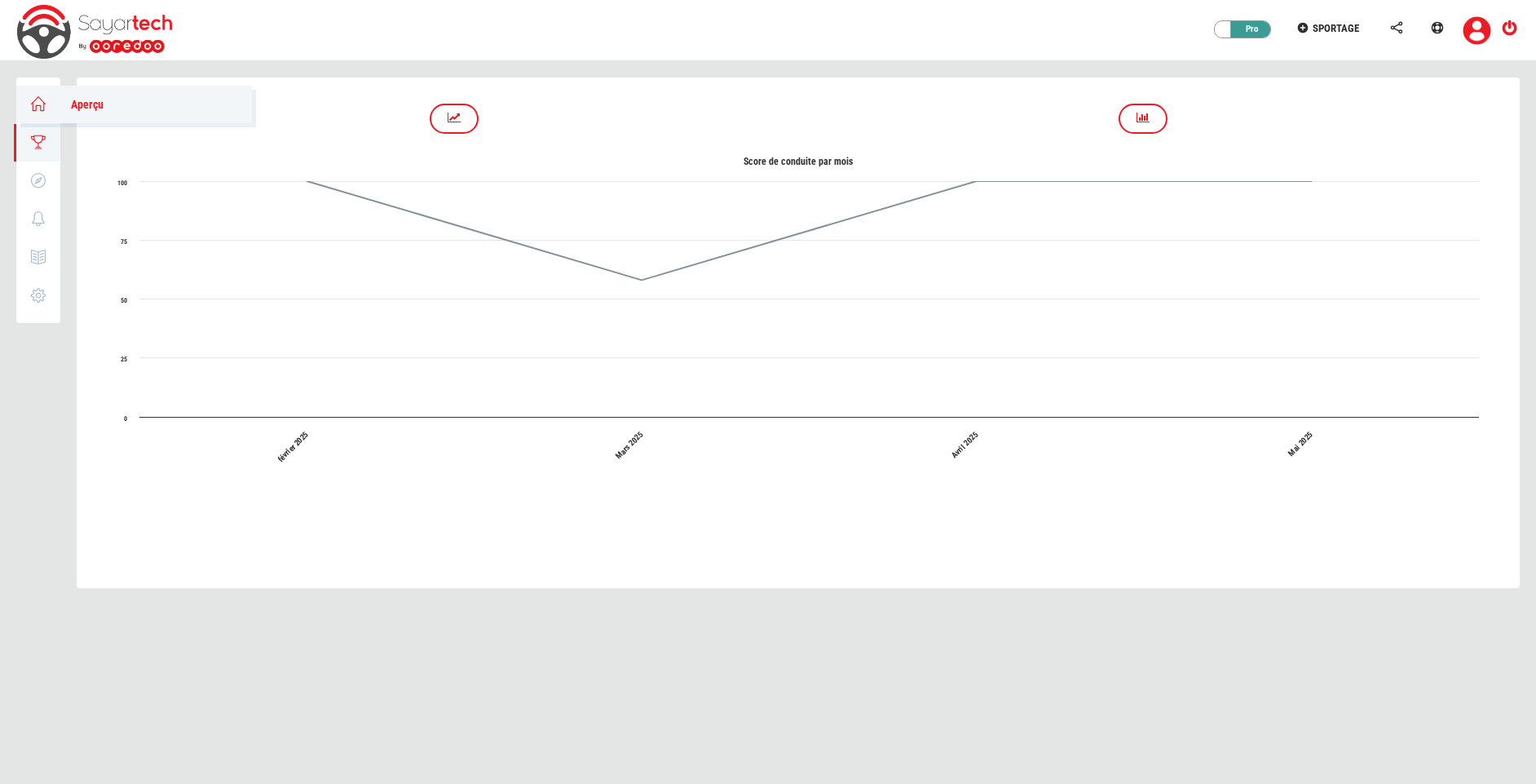
click at [37, 112] on link "Aperçu" at bounding box center [134, 105] width 236 height 37
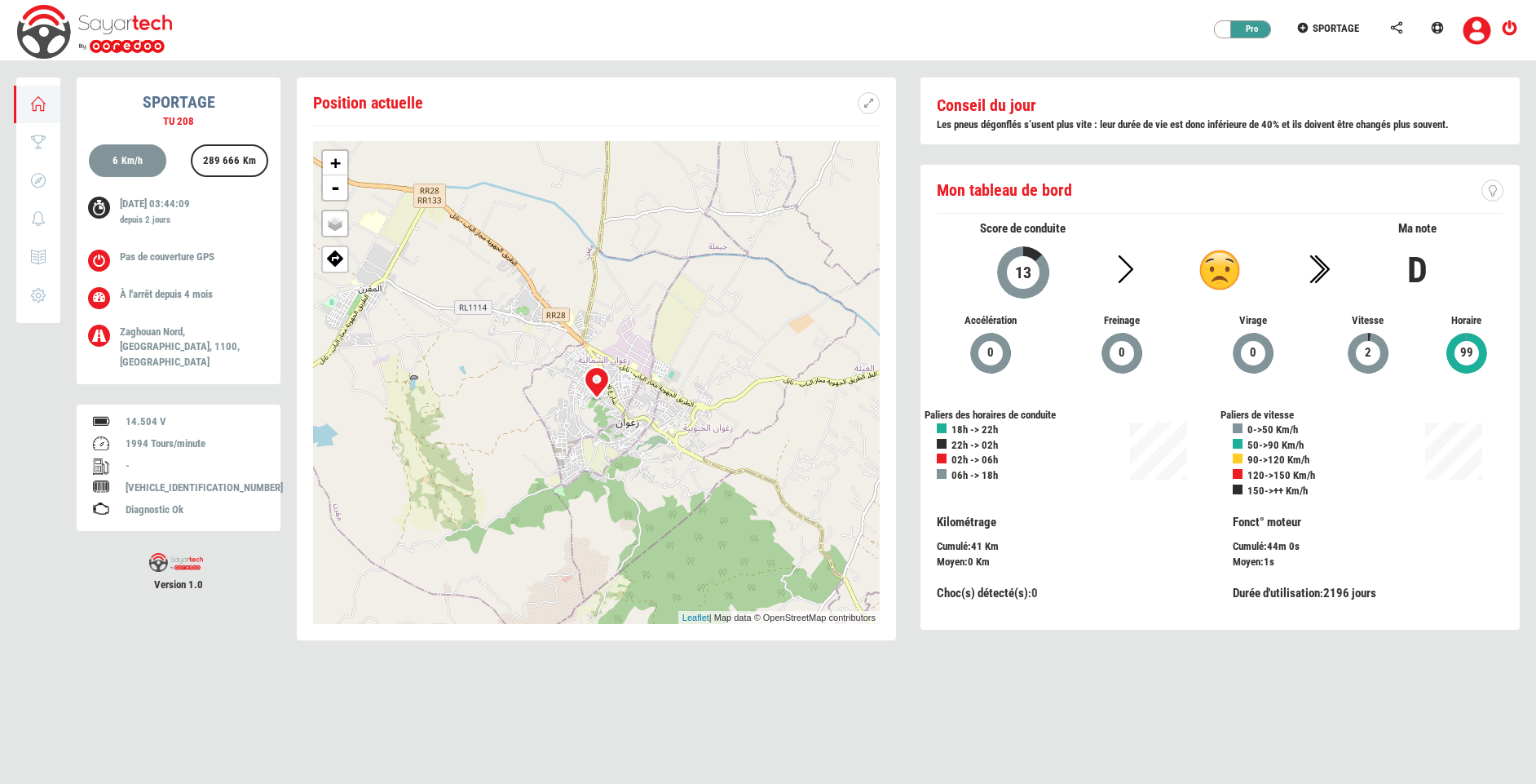
click at [176, 502] on div "Diagnostic Ok" at bounding box center [195, 510] width 138 height 15
click at [209, 347] on p "Zaghouan Nord, [GEOGRAPHIC_DATA], 1100, [GEOGRAPHIC_DATA]" at bounding box center [188, 347] width 137 height 46
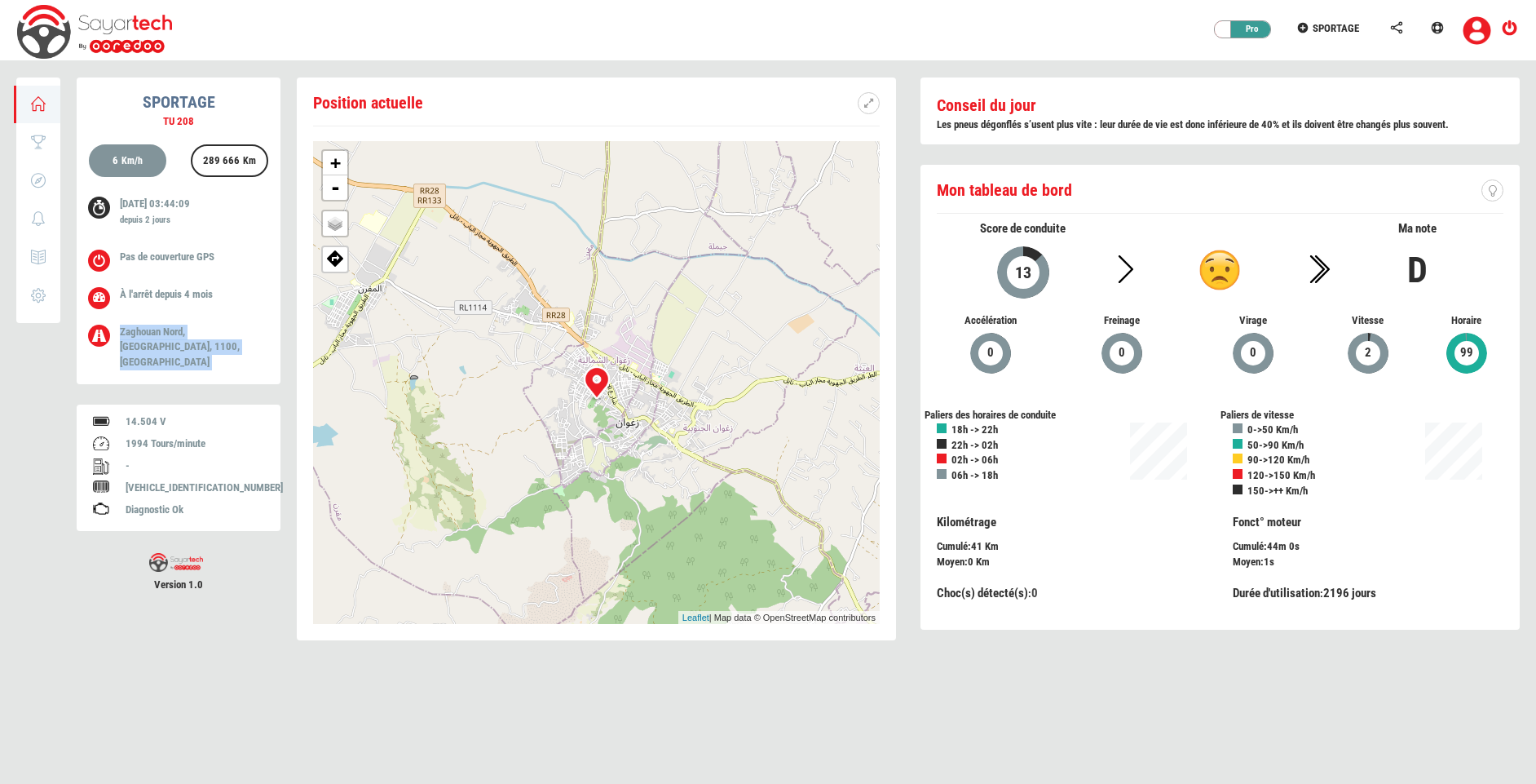
click at [209, 347] on p "Zaghouan Nord, [GEOGRAPHIC_DATA], 1100, [GEOGRAPHIC_DATA]" at bounding box center [188, 347] width 137 height 46
click at [96, 289] on span "Paramètres" at bounding box center [89, 295] width 70 height 13
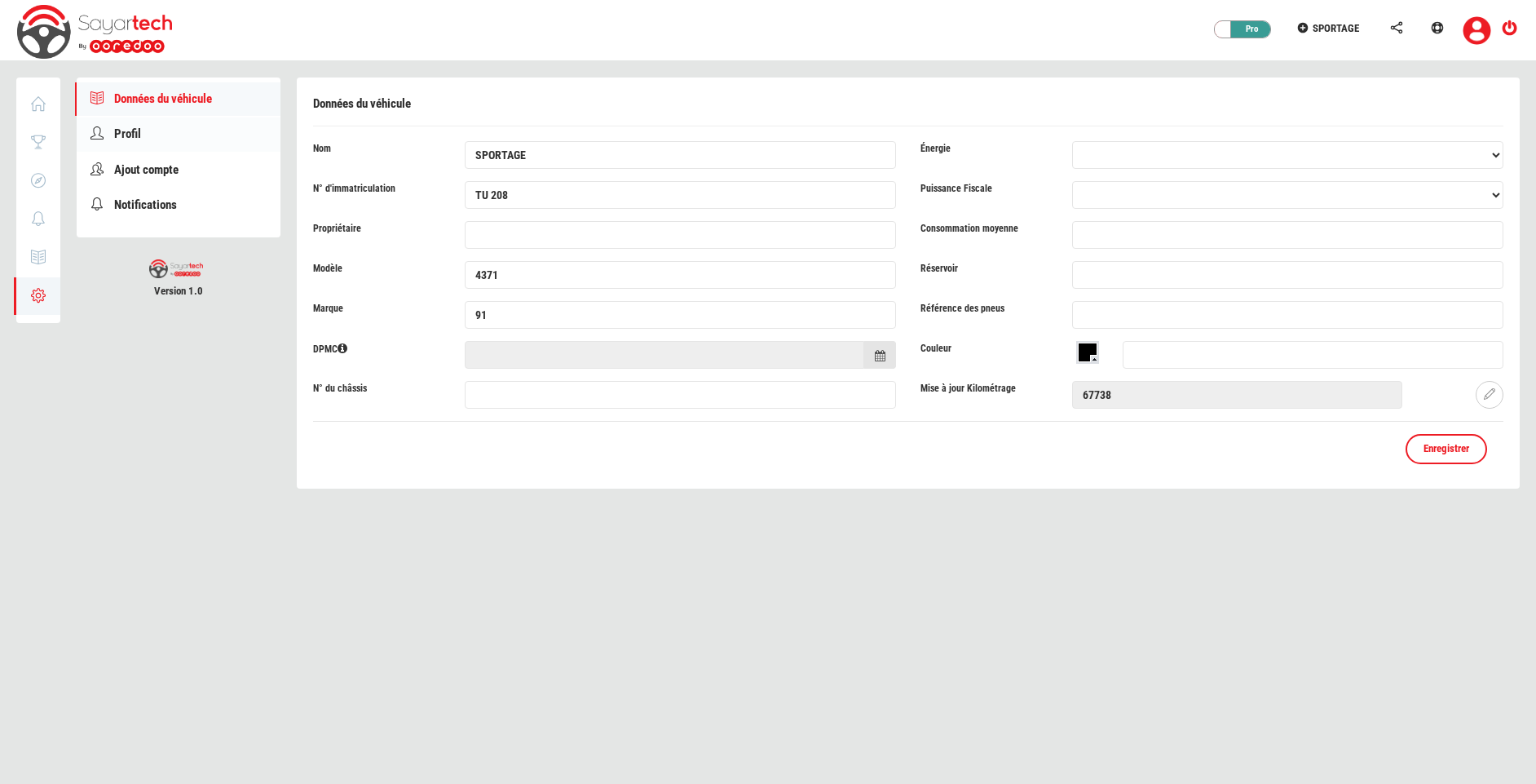
click at [180, 142] on link "Profil" at bounding box center [179, 134] width 204 height 34
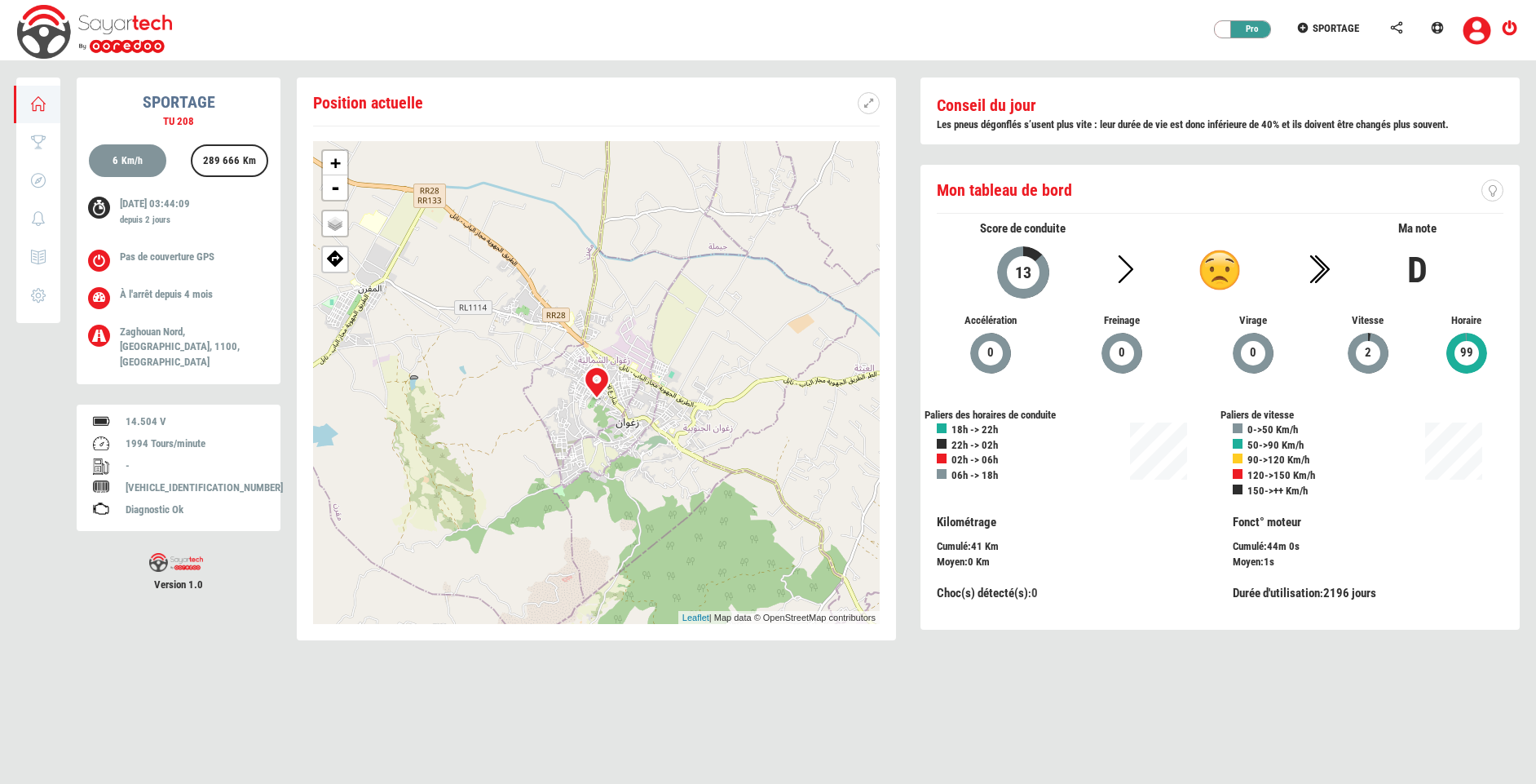
click at [1378, 317] on span "Vitesse" at bounding box center [1368, 320] width 74 height 15
click at [1172, 120] on b "Les pneus dégonflés s’usent plus vite : leur durée de vie est donc inférieure d…" at bounding box center [1192, 124] width 512 height 13
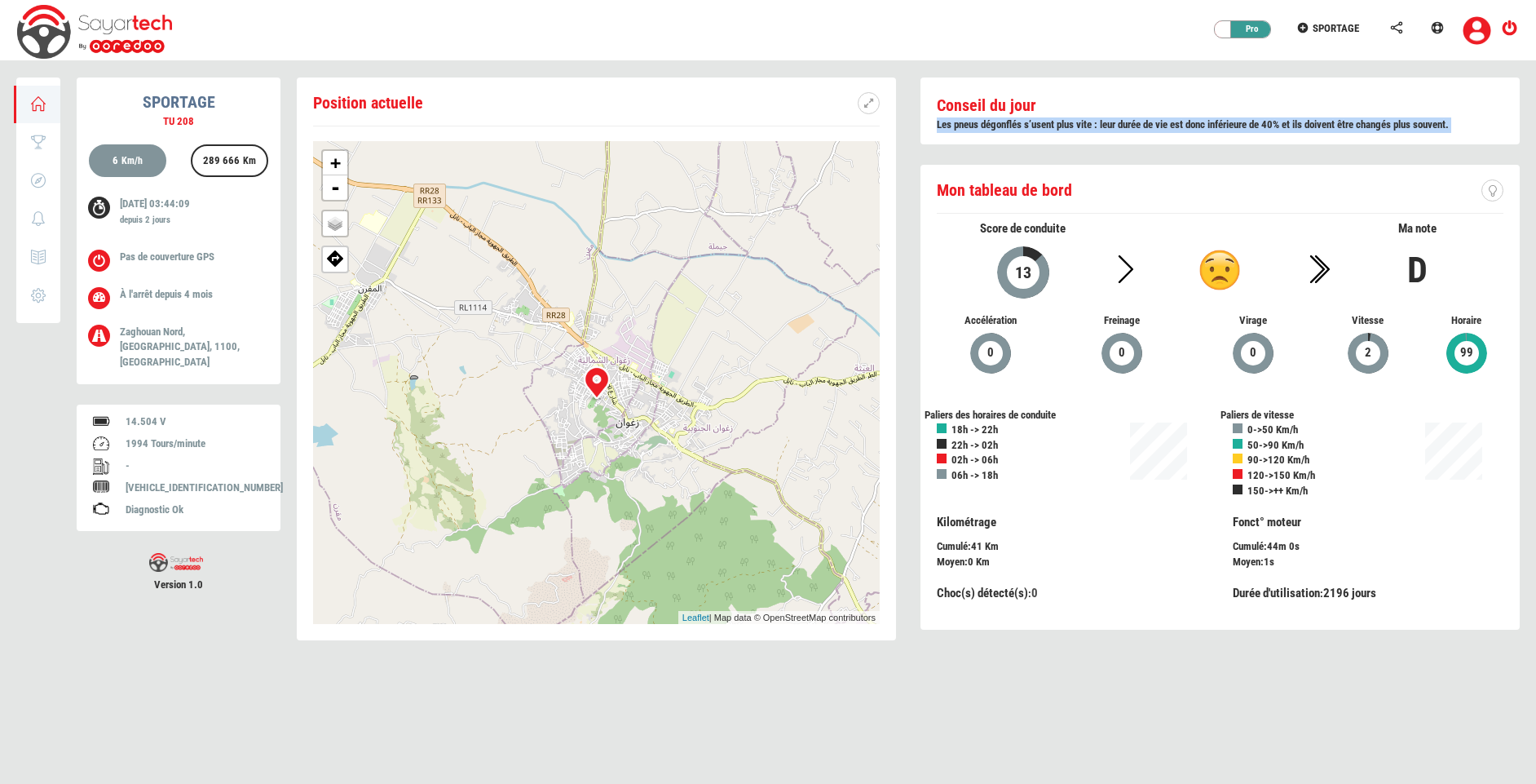
click at [1172, 120] on b "Les pneus dégonflés s’usent plus vite : leur durée de vie est donc inférieure d…" at bounding box center [1192, 124] width 512 height 13
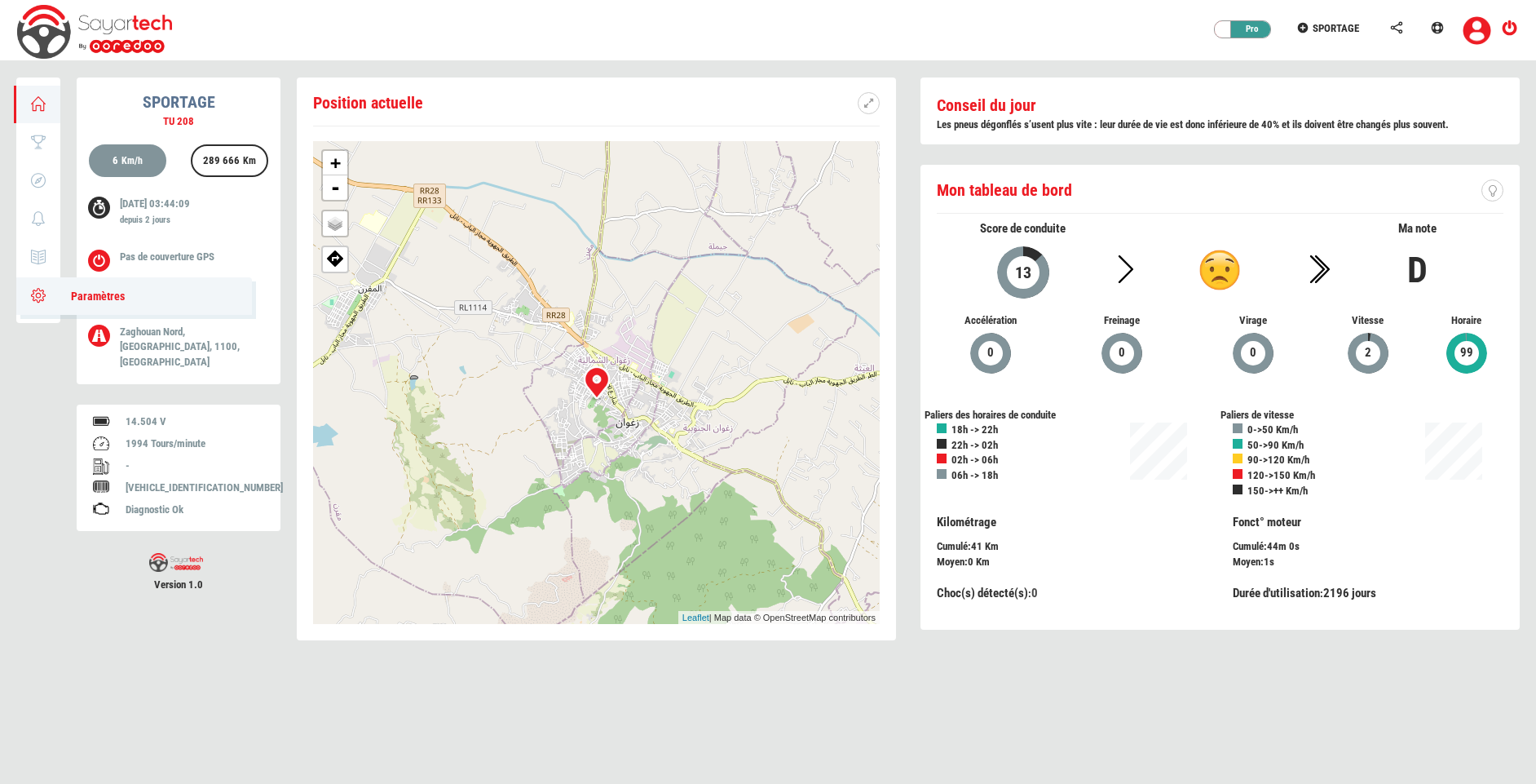
click at [74, 298] on span "Paramètres" at bounding box center [89, 295] width 70 height 13
type input "SPORTAGE"
type input "TU 208"
type input "4371"
type input "91"
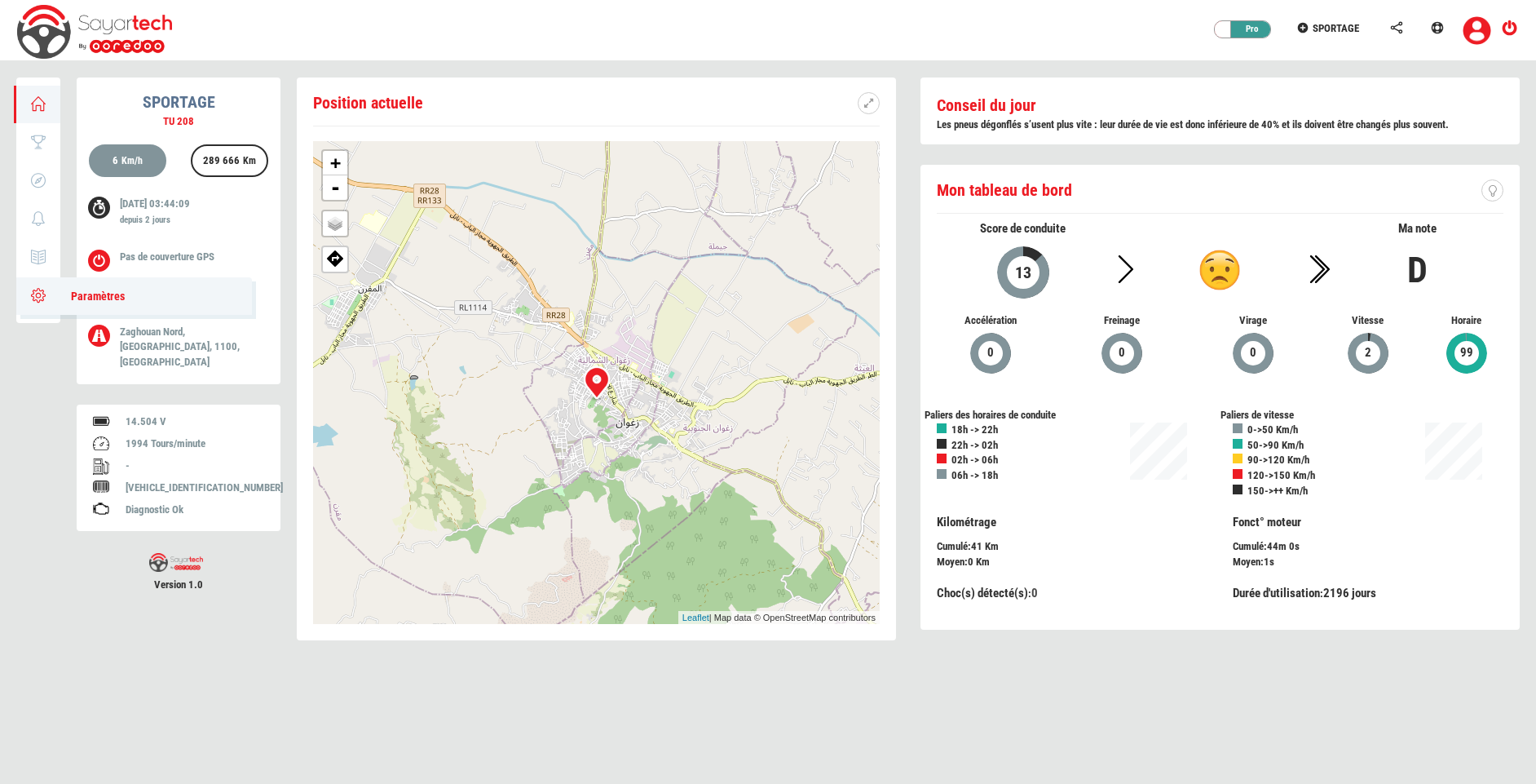
type input "67738"
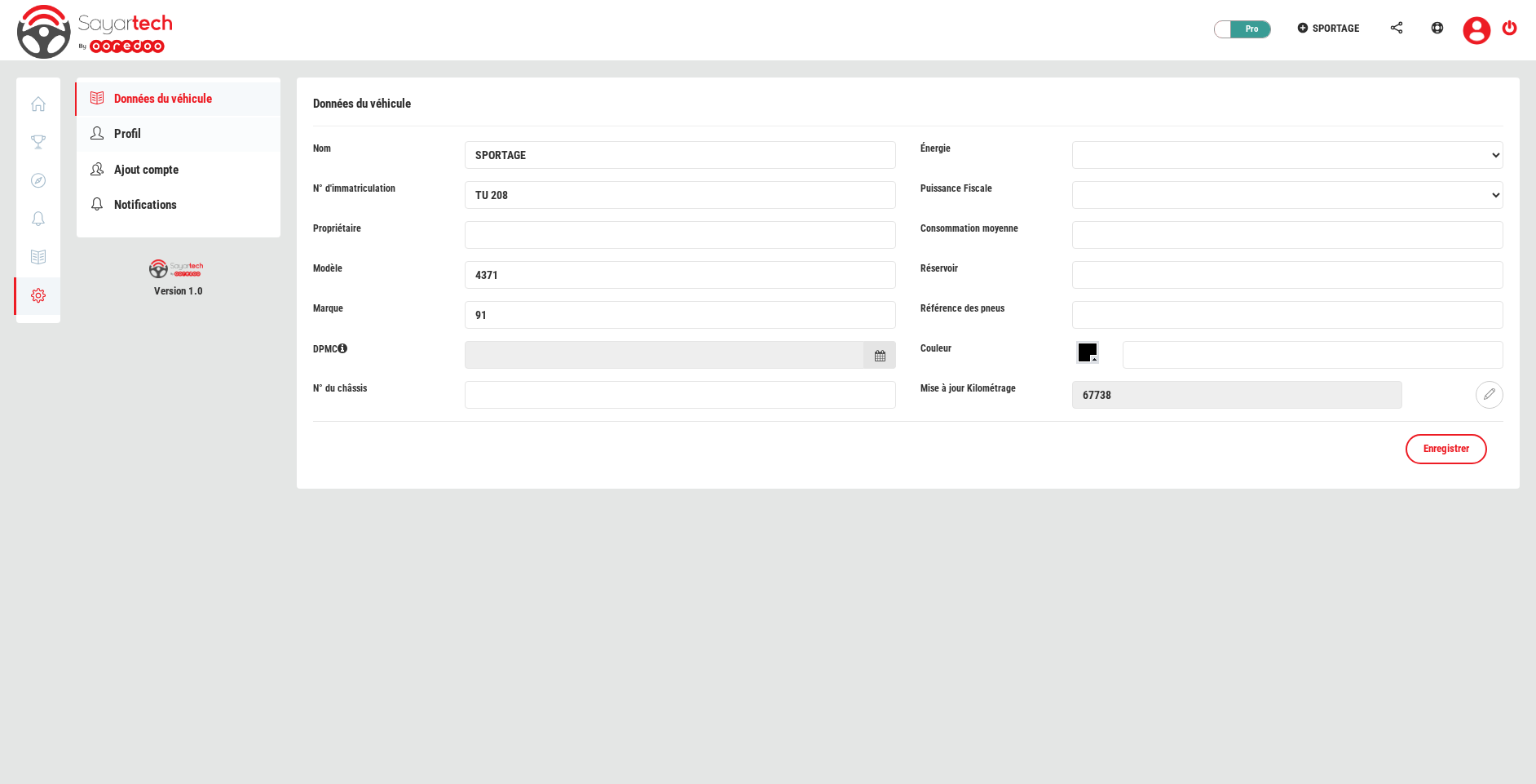
click at [179, 142] on link "Profil" at bounding box center [179, 134] width 204 height 34
type input "Fayssal"
type input "Jilani"
type input "f.jilani@telematik.t"
type input "98274221"
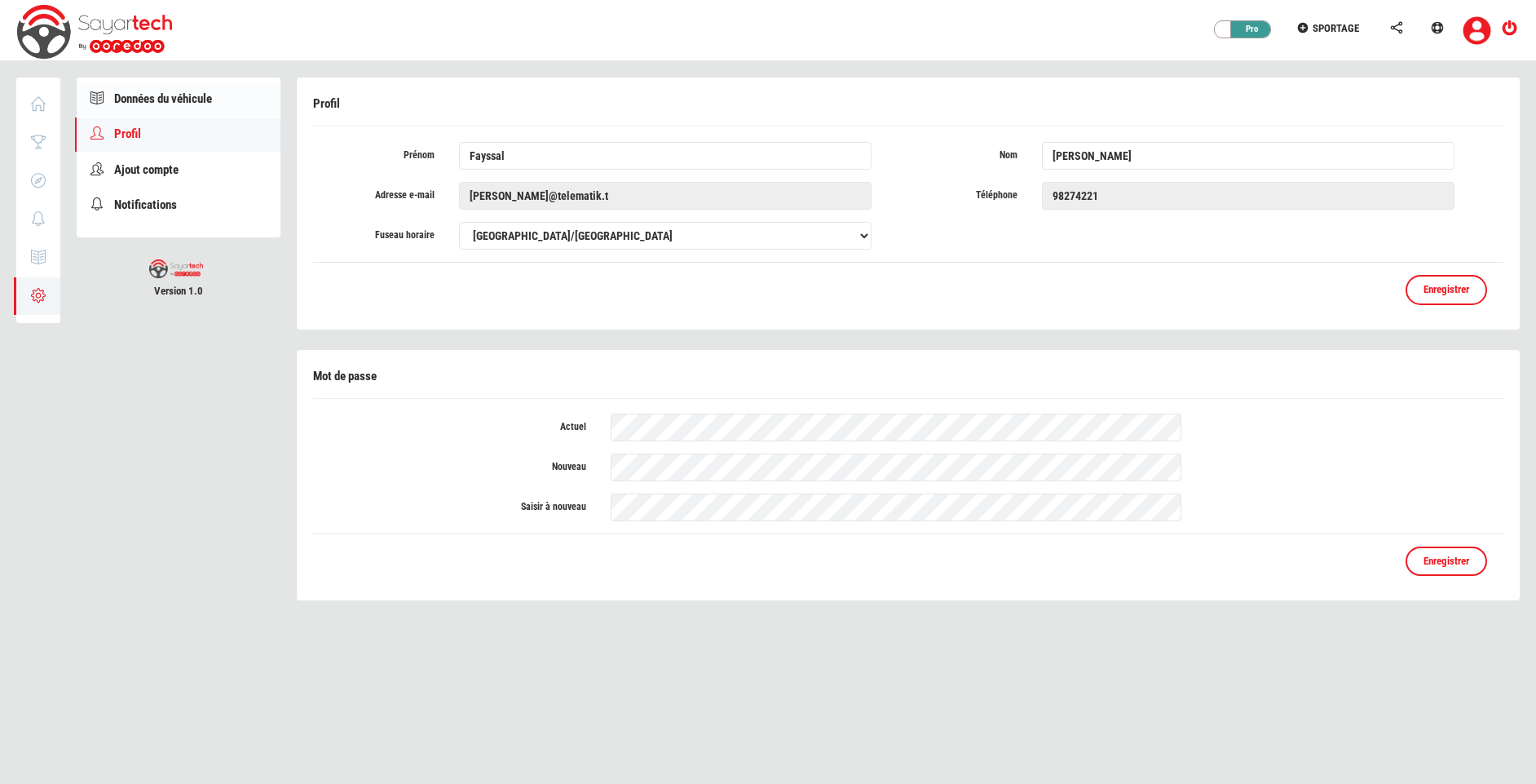
click at [220, 94] on link "Données du véhicule" at bounding box center [179, 99] width 204 height 34
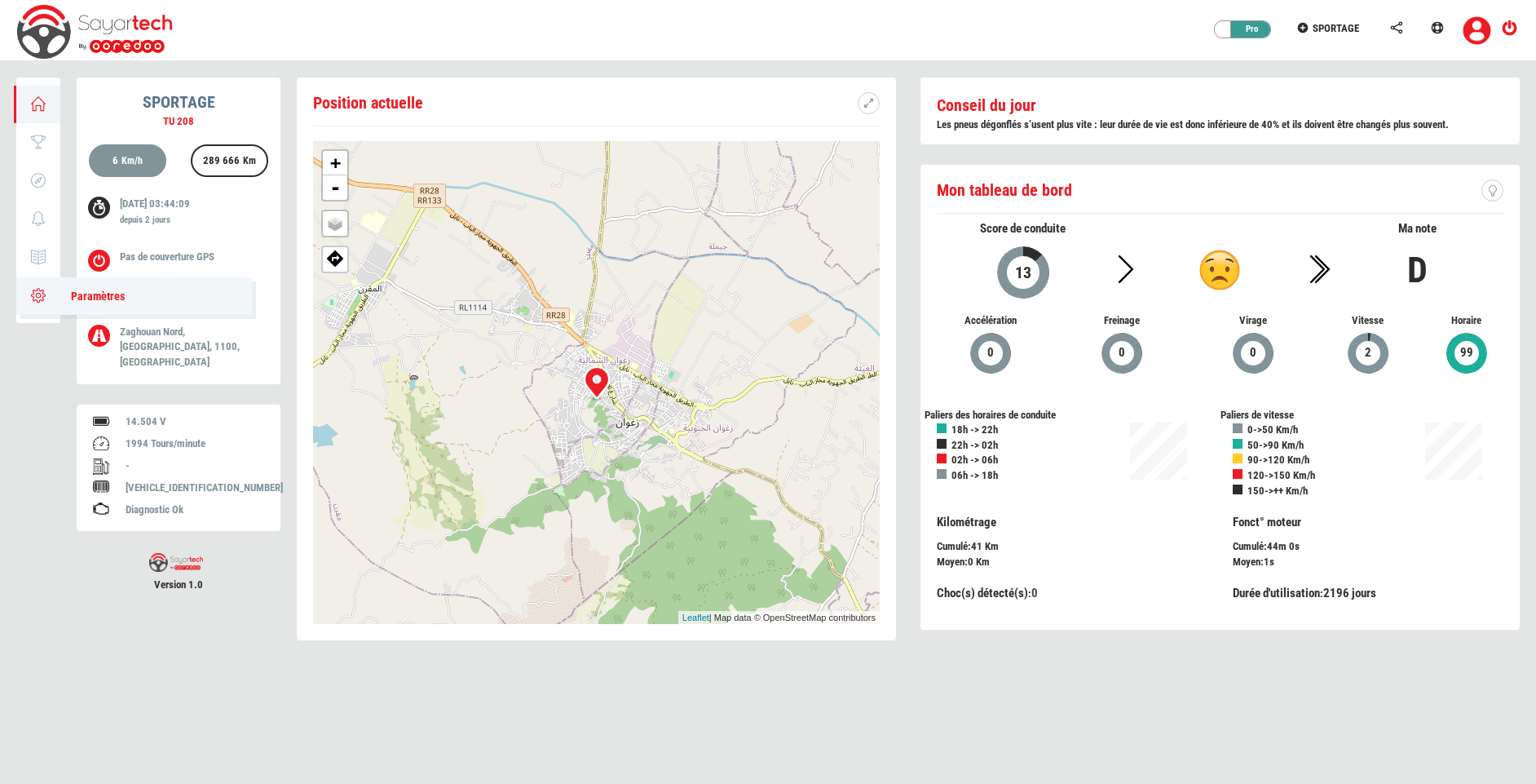
click at [47, 291] on icon at bounding box center [39, 295] width 19 height 12
type input "SPORTAGE"
type input "TU 208"
type input "4371"
type input "91"
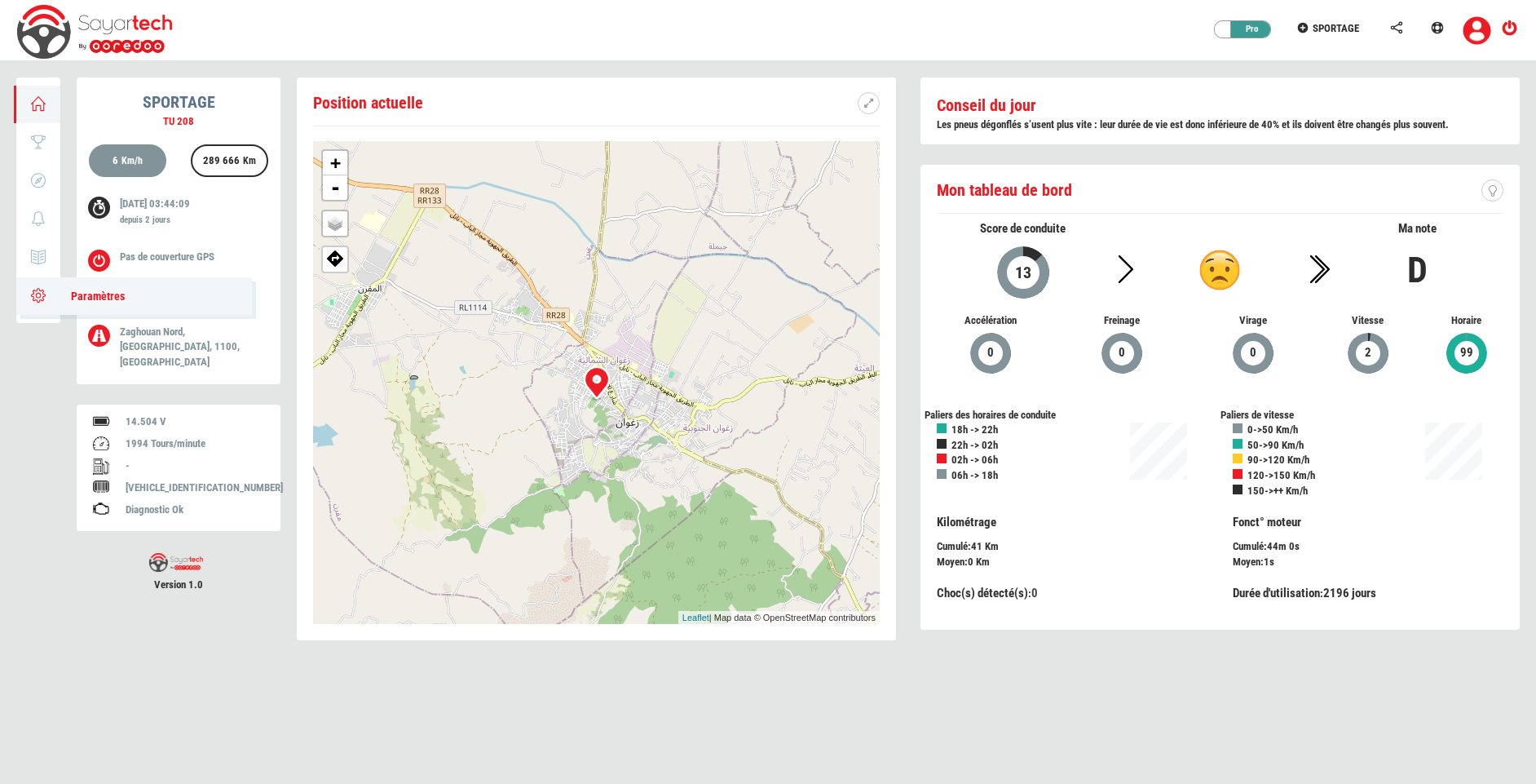
type input "67738"
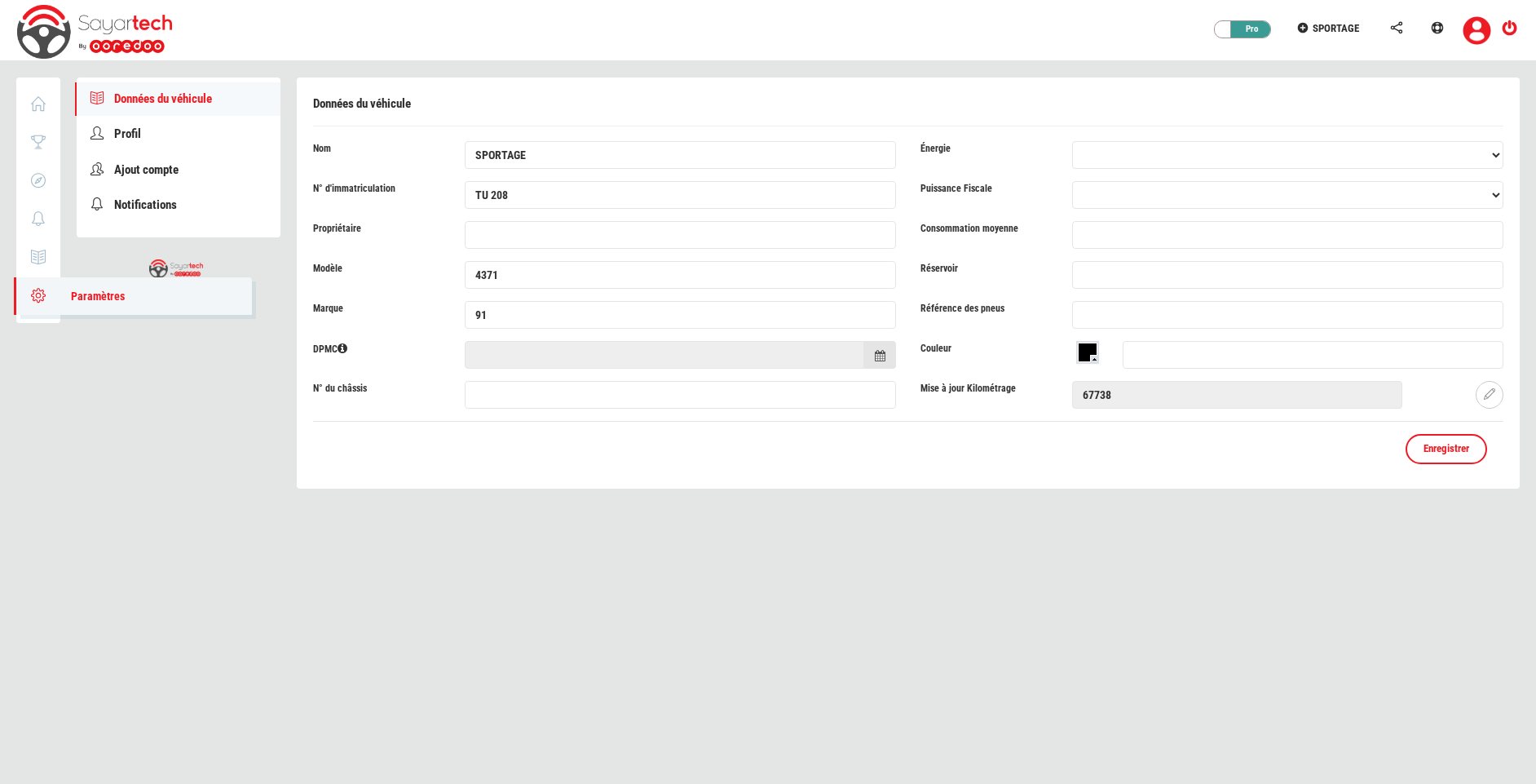
click at [91, 298] on span "Paramètres" at bounding box center [89, 295] width 70 height 13
click at [137, 133] on span "Profil" at bounding box center [127, 133] width 27 height 14
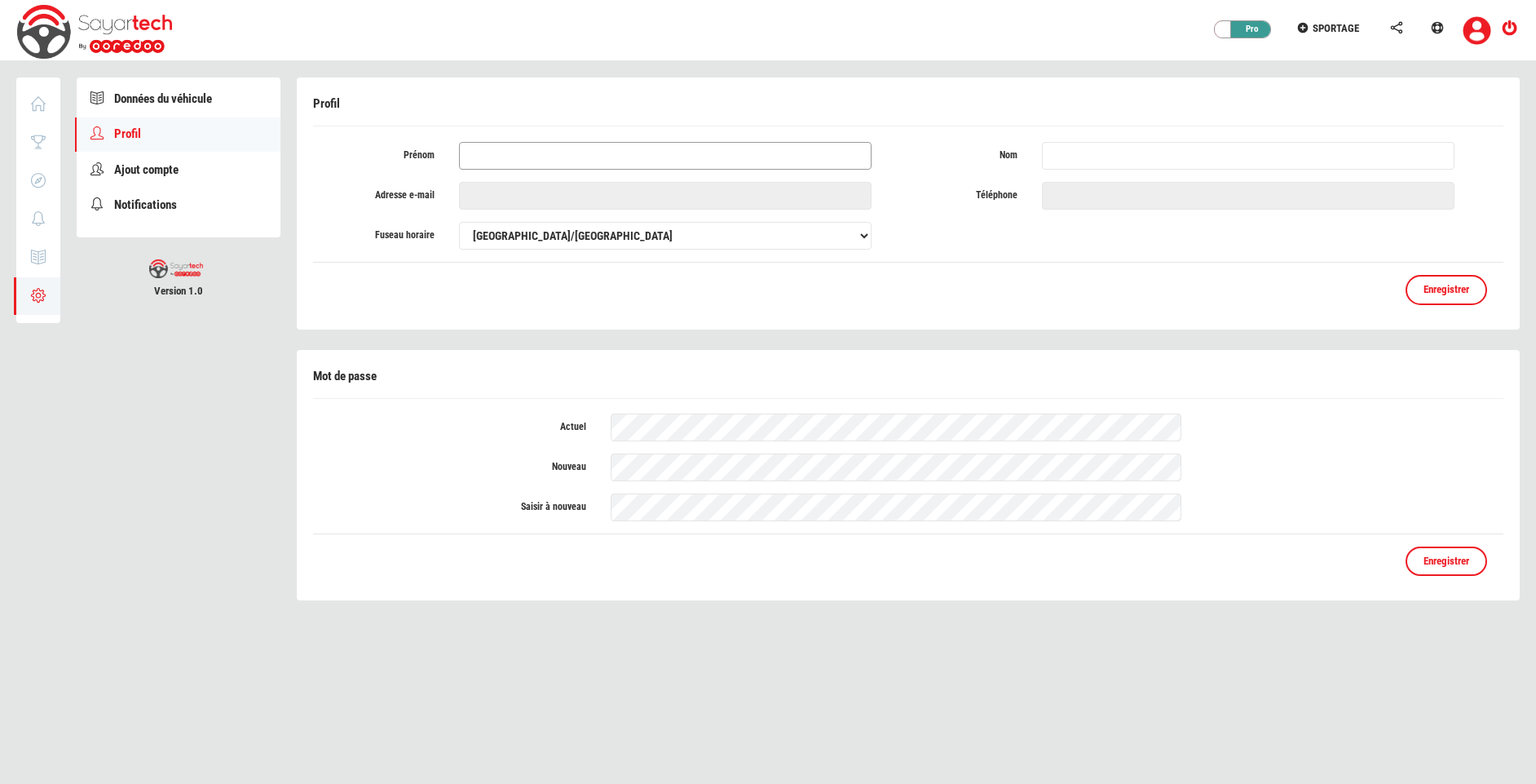
click at [815, 150] on input "text" at bounding box center [665, 155] width 412 height 28
type input "w"
type input "faycel"
click at [1109, 152] on input "text" at bounding box center [1248, 155] width 412 height 28
type input "[DEMOGRAPHIC_DATA]"
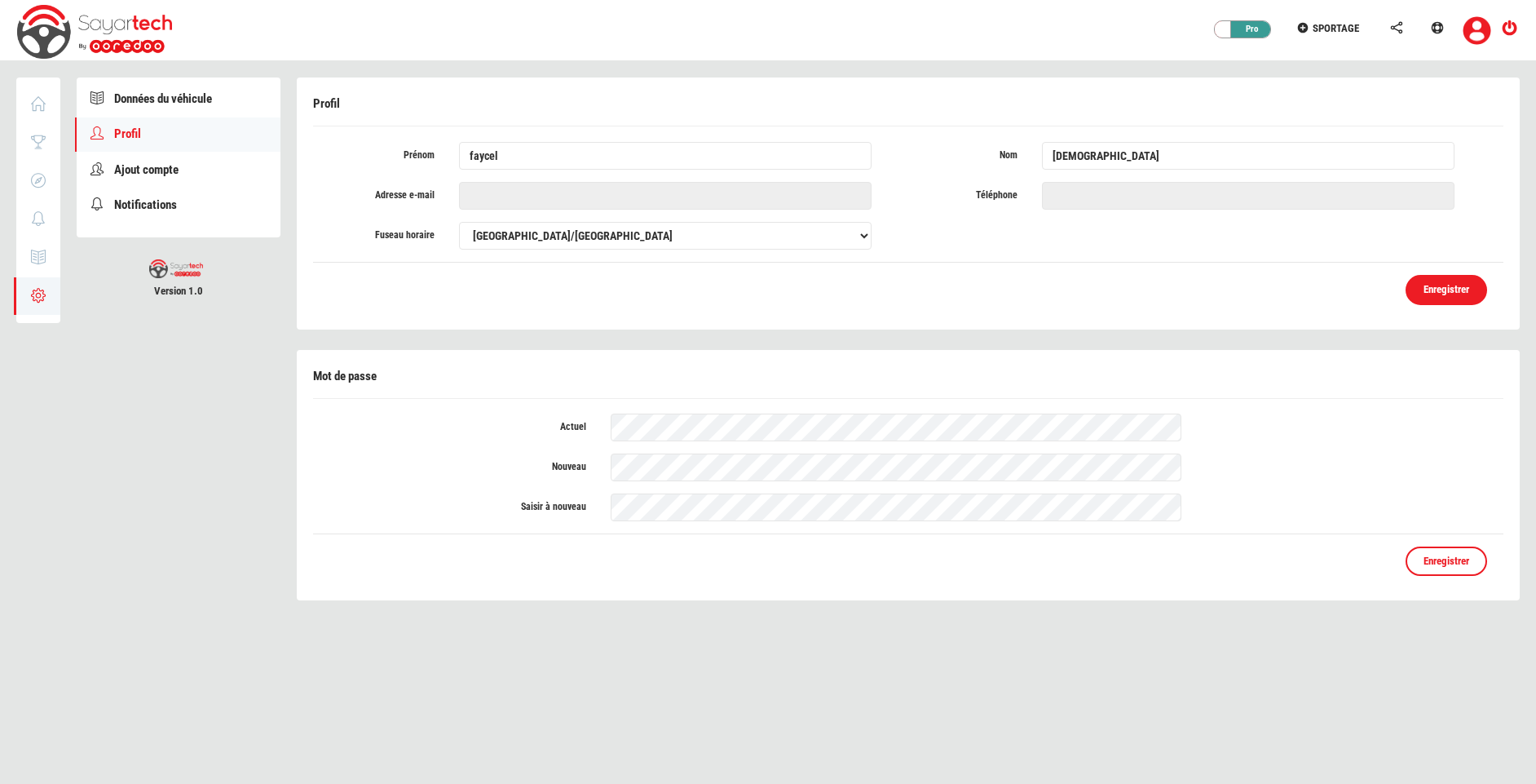
click at [1420, 285] on link "Enregistrer" at bounding box center [1447, 290] width 82 height 30
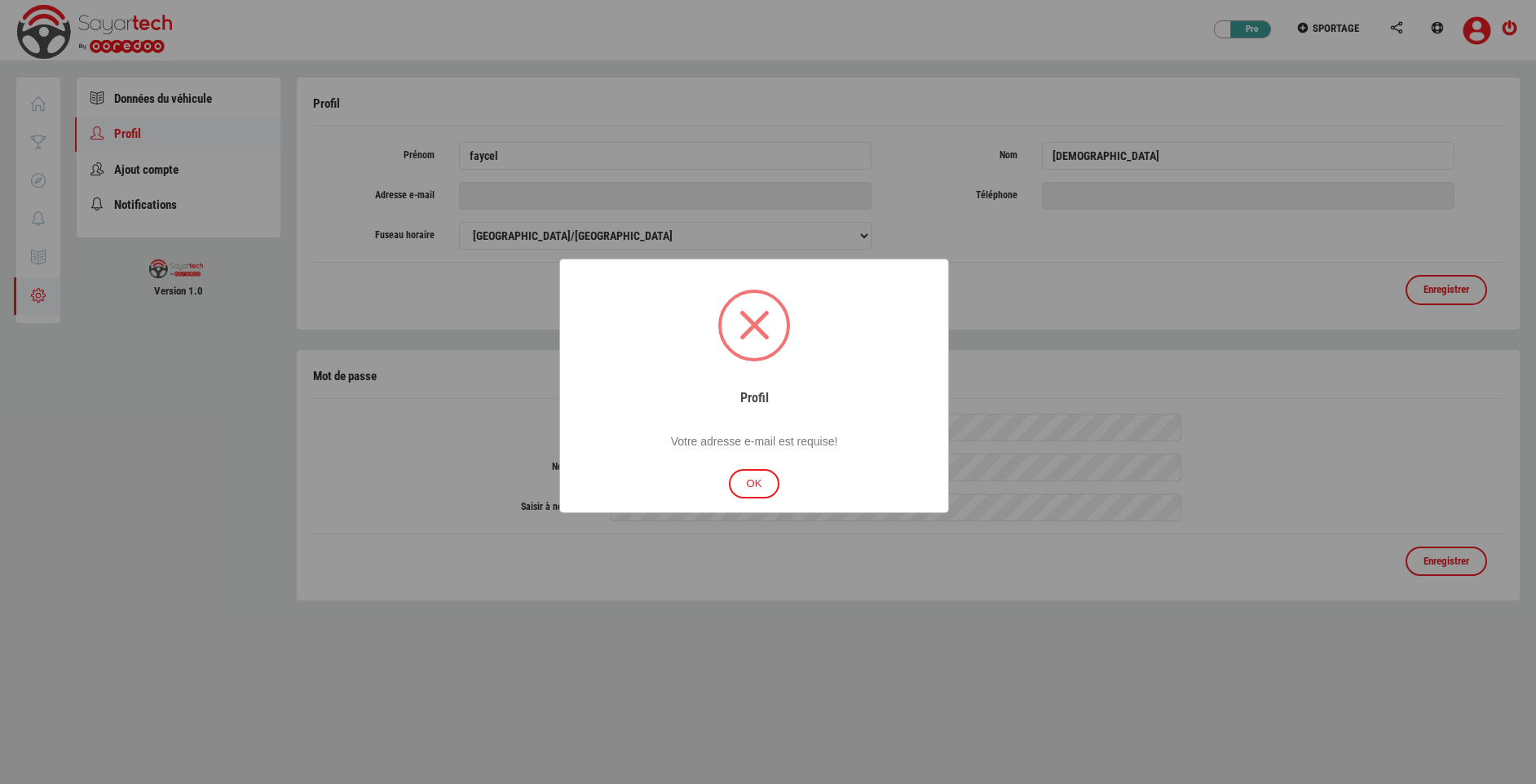
click at [757, 491] on button "OK" at bounding box center [755, 484] width 51 height 30
